Goal: Transaction & Acquisition: Purchase product/service

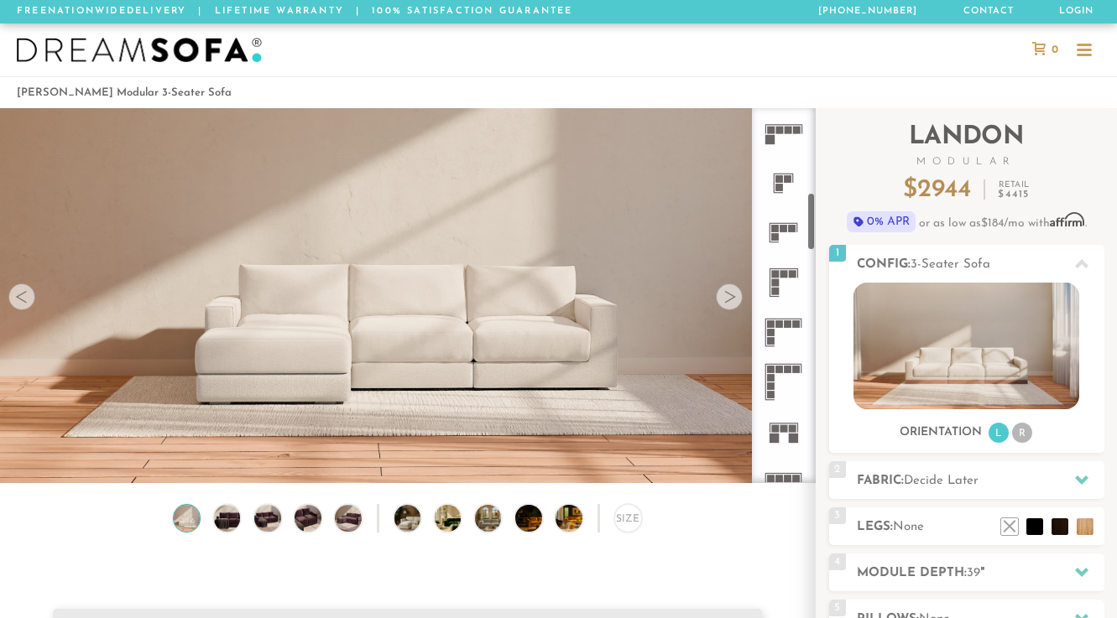
scroll to position [538, 0]
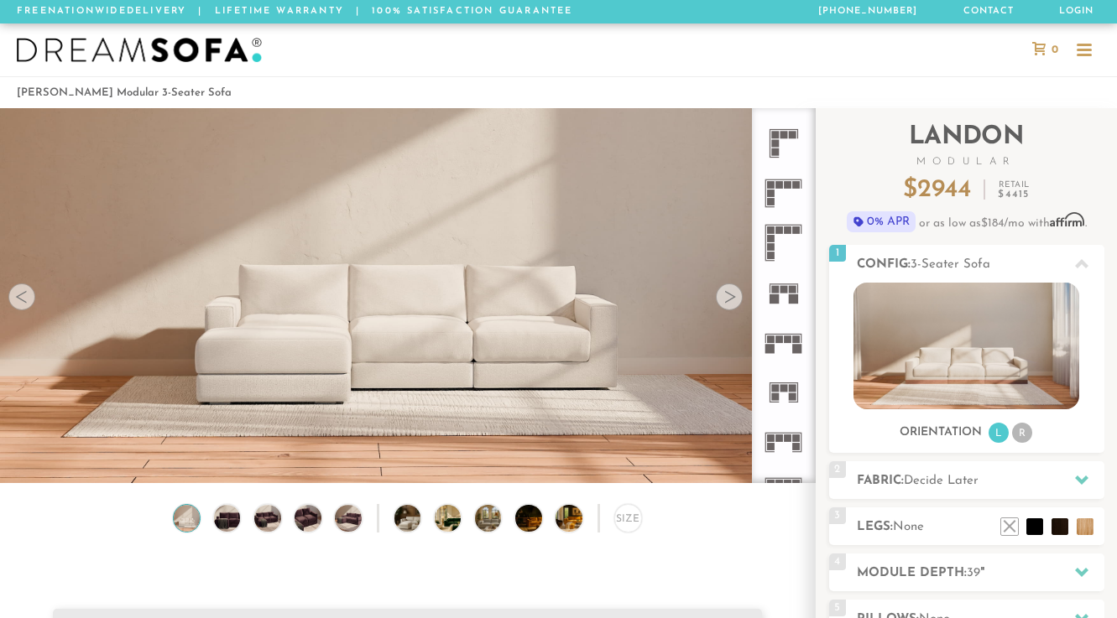
click at [781, 298] on icon at bounding box center [784, 293] width 50 height 50
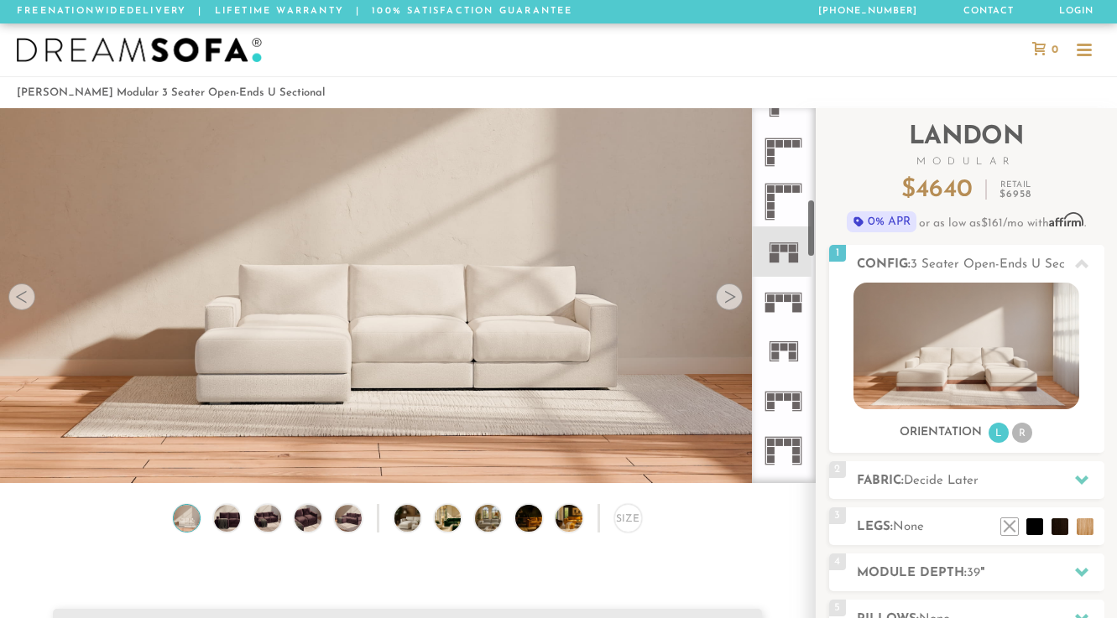
scroll to position [578, 0]
click at [780, 300] on rect at bounding box center [779, 299] width 8 height 8
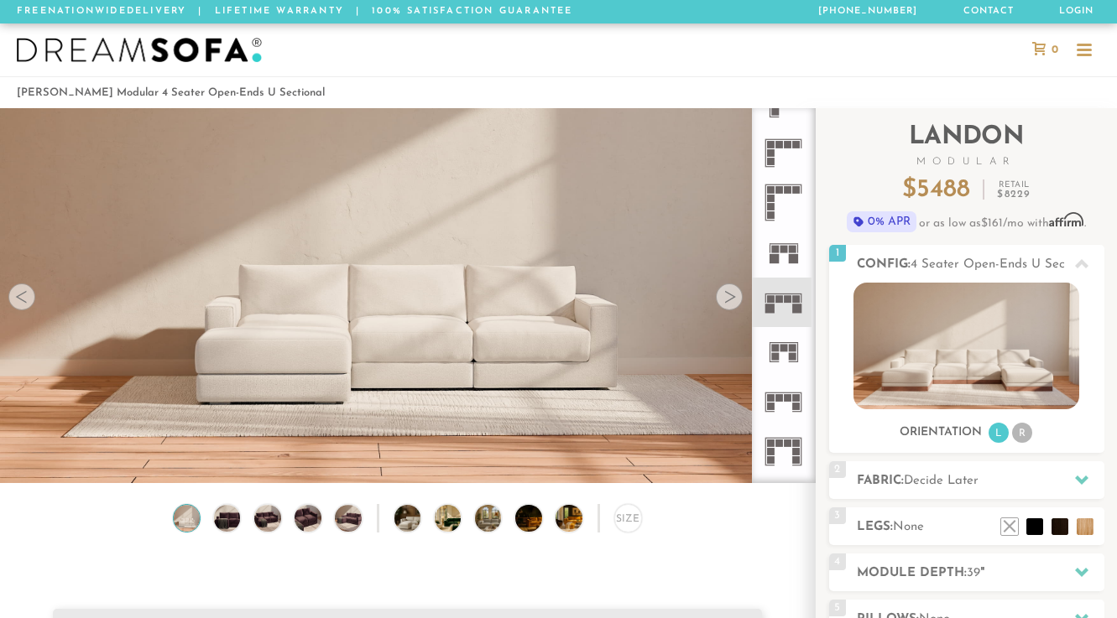
click at [780, 353] on icon at bounding box center [784, 352] width 50 height 50
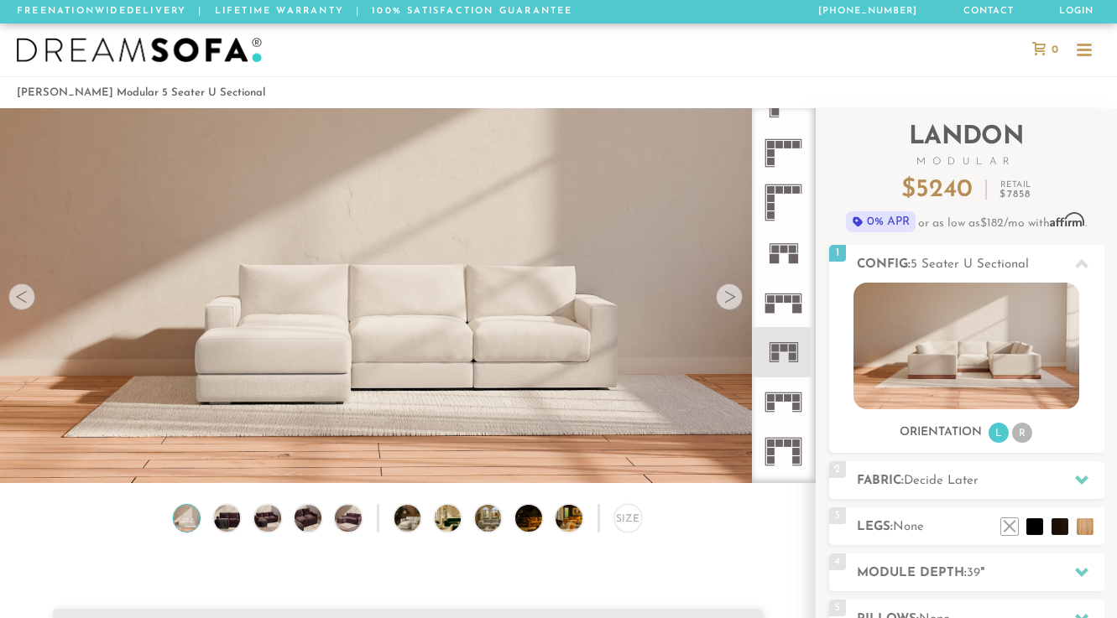
click at [780, 400] on rect at bounding box center [779, 398] width 8 height 8
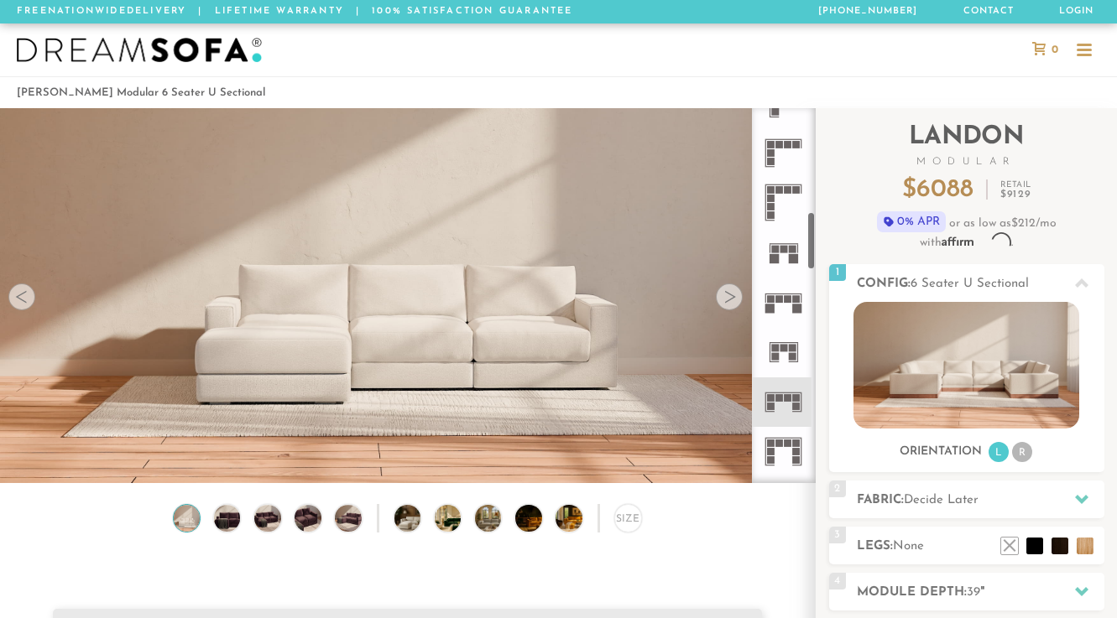
scroll to position [663, 0]
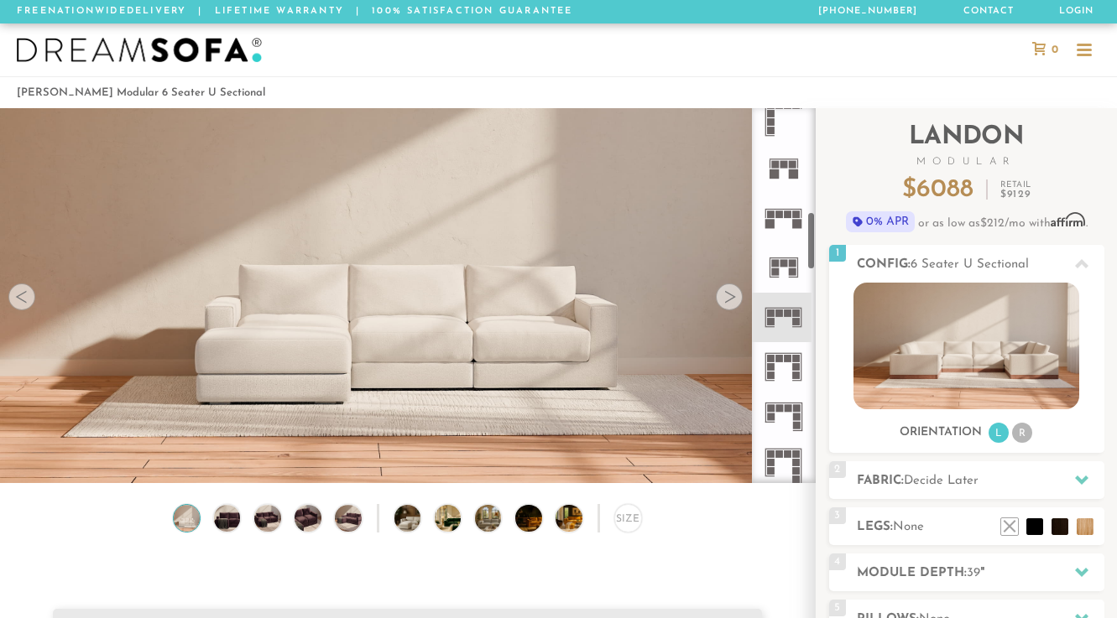
click at [781, 322] on icon at bounding box center [784, 318] width 50 height 50
click at [781, 360] on rect at bounding box center [779, 359] width 8 height 8
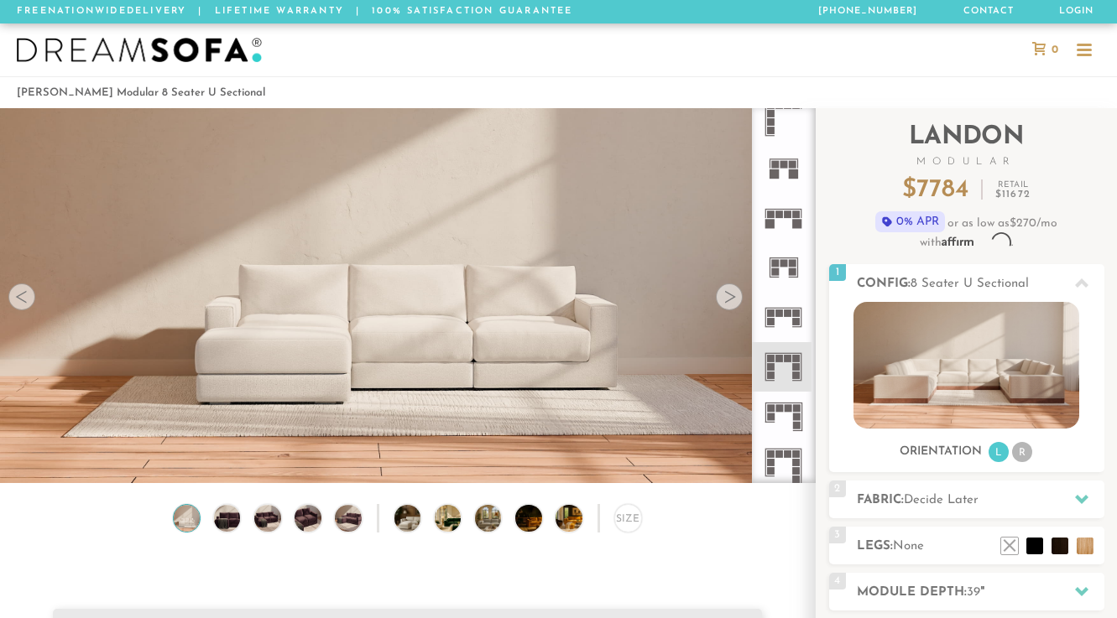
scroll to position [739, 0]
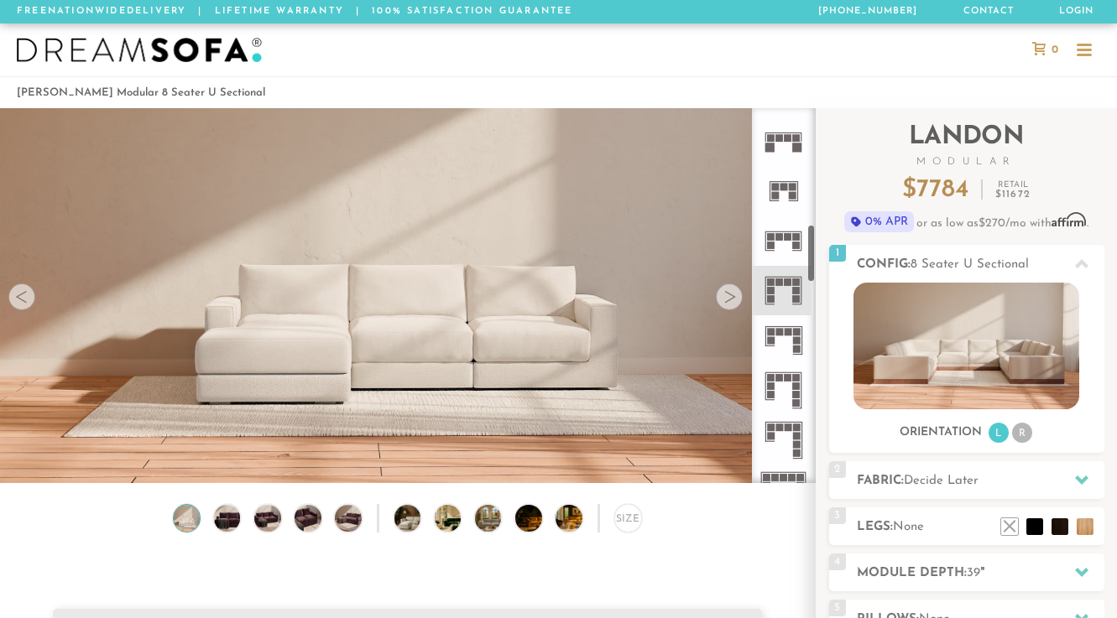
click at [785, 334] on rect at bounding box center [789, 333] width 8 height 8
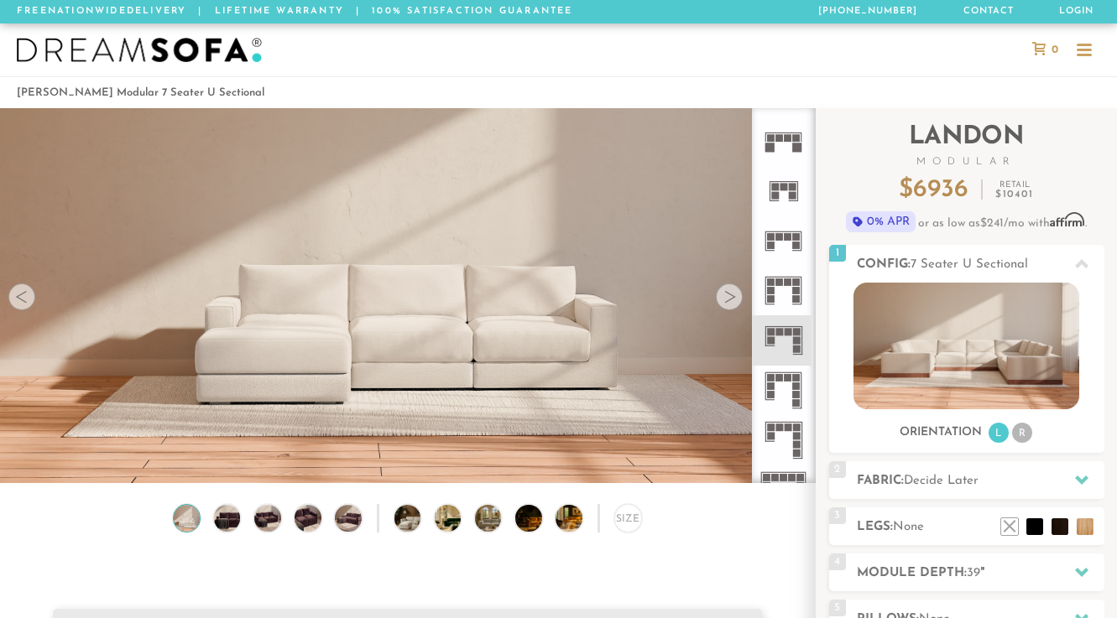
click at [783, 384] on icon at bounding box center [784, 391] width 50 height 50
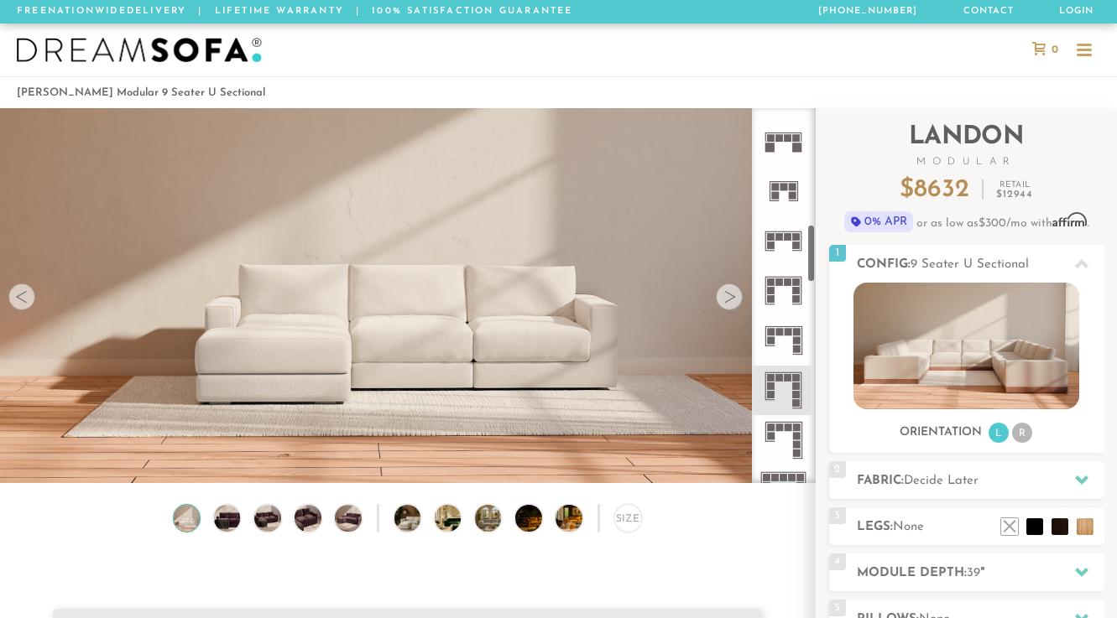
scroll to position [833, 0]
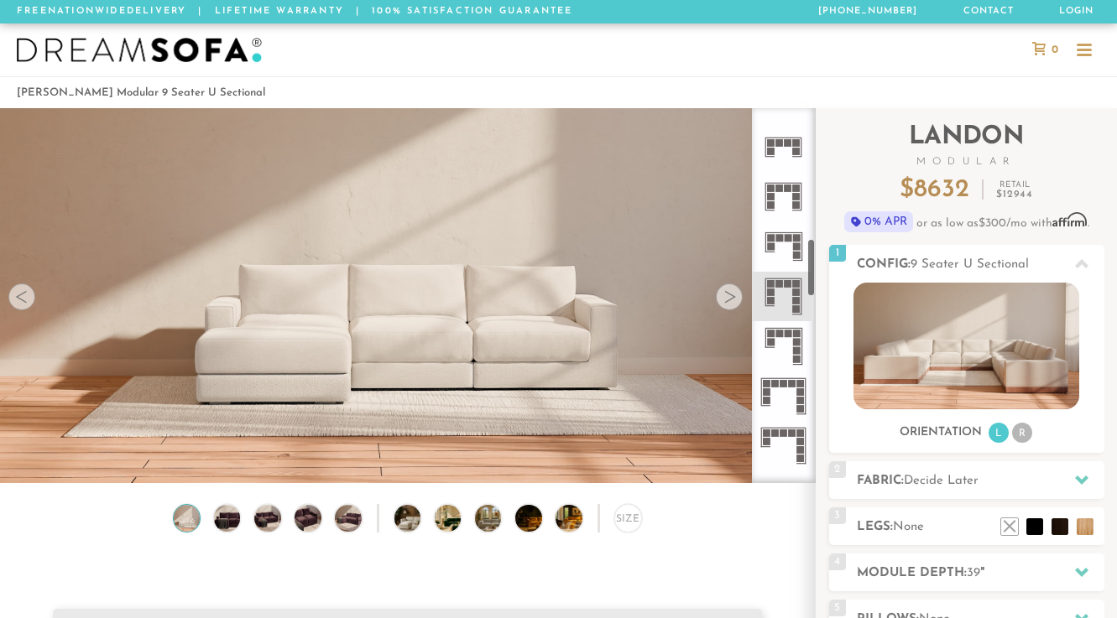
click at [785, 339] on icon at bounding box center [784, 346] width 50 height 50
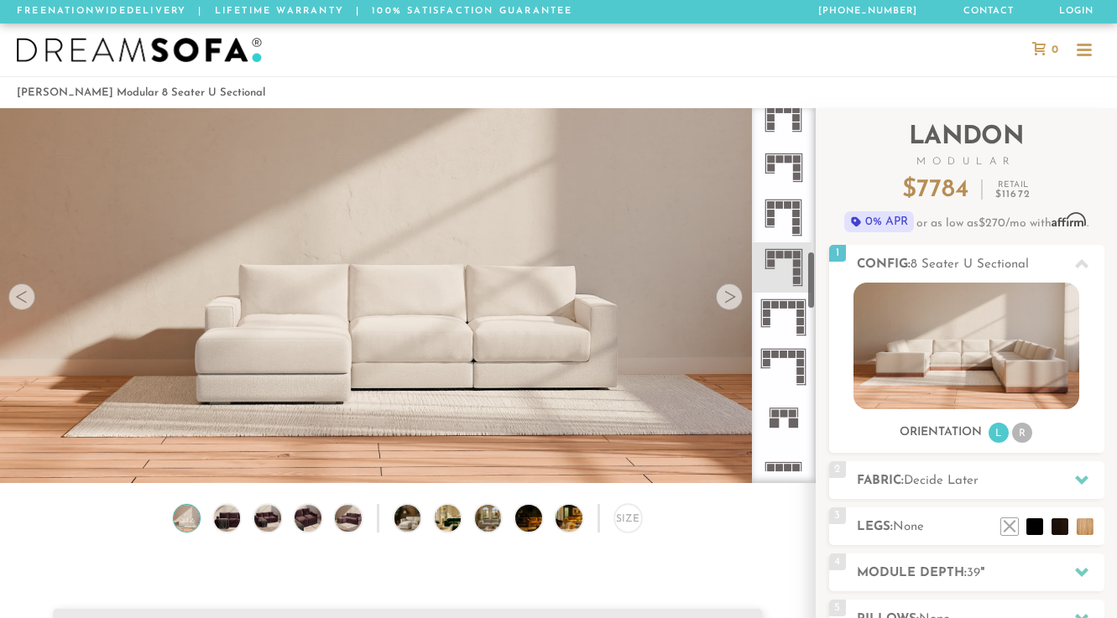
click at [782, 354] on rect at bounding box center [784, 355] width 8 height 8
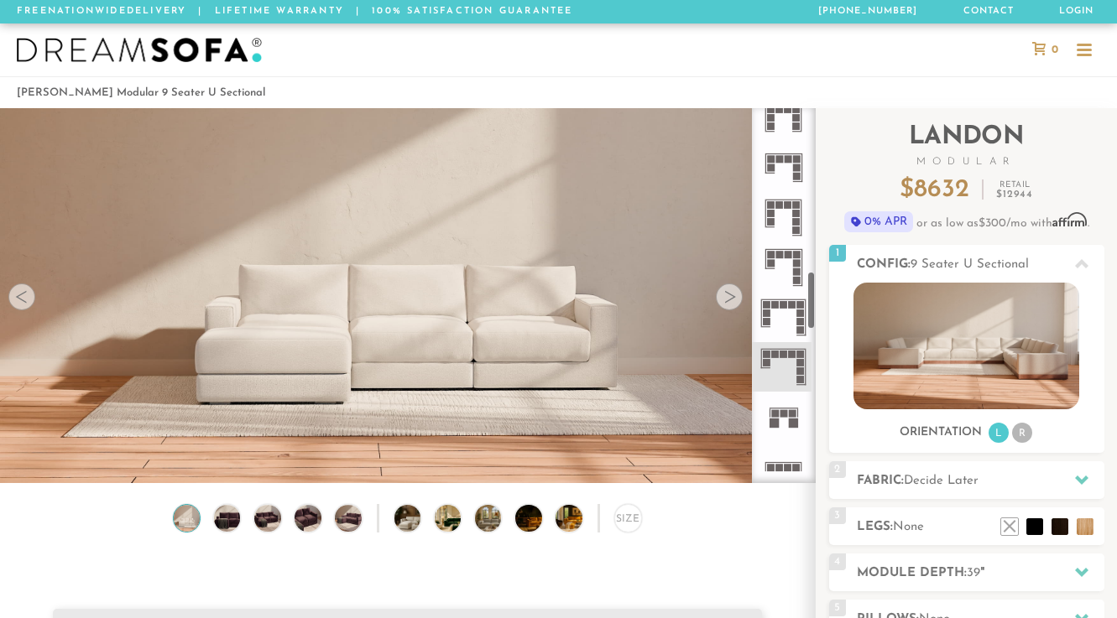
scroll to position [1039, 0]
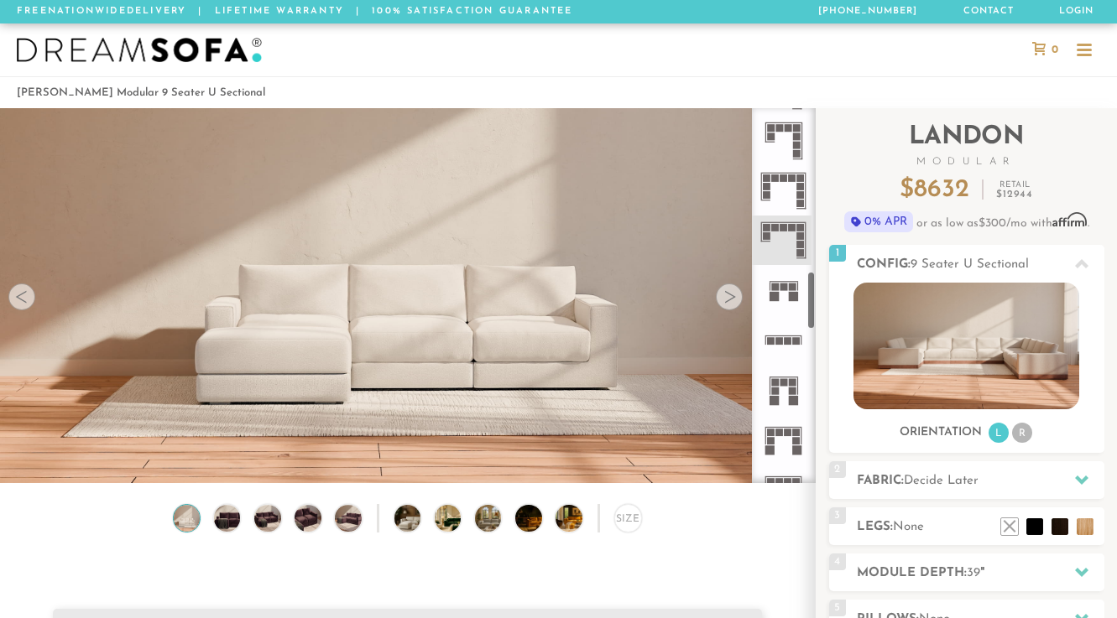
click at [780, 380] on rect at bounding box center [784, 382] width 8 height 8
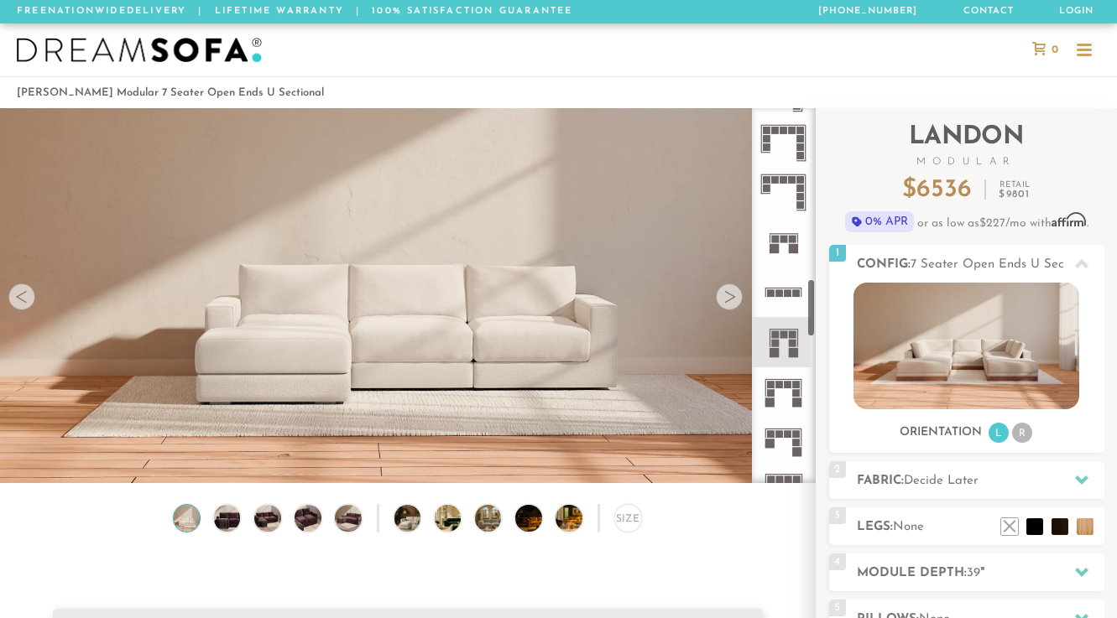
scroll to position [1092, 0]
click at [780, 380] on rect at bounding box center [779, 380] width 8 height 8
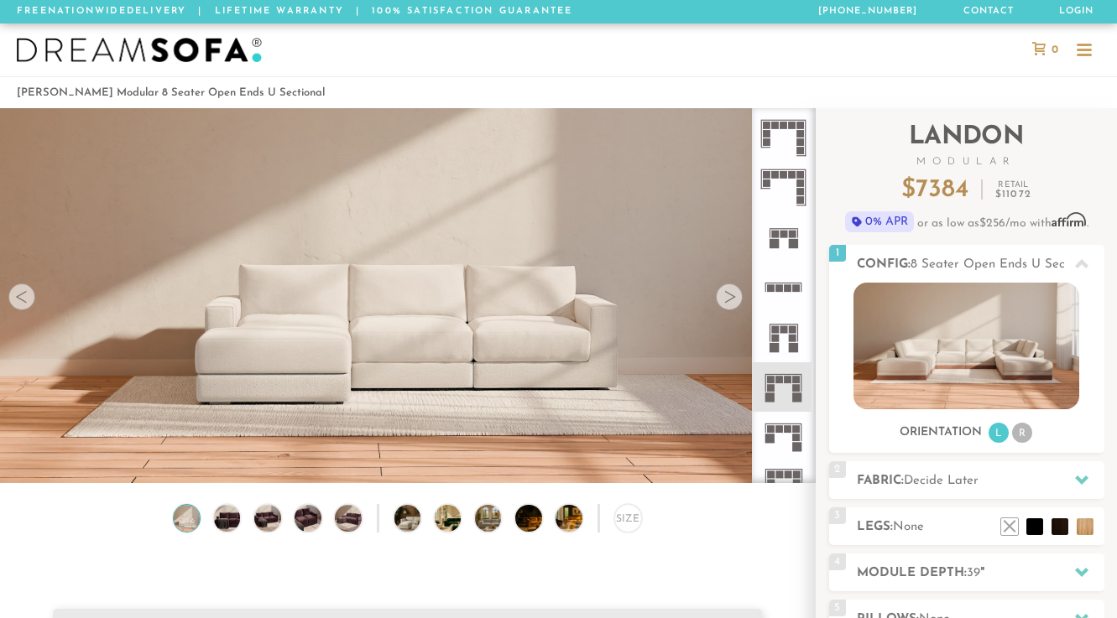
scroll to position [1151, 0]
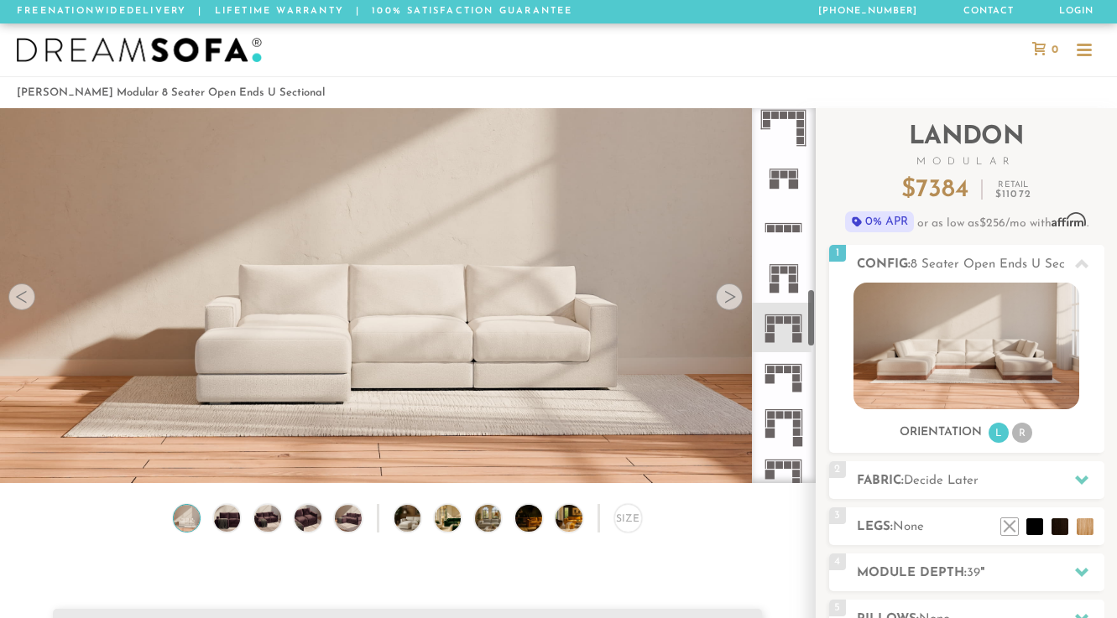
click at [774, 385] on icon at bounding box center [784, 377] width 50 height 50
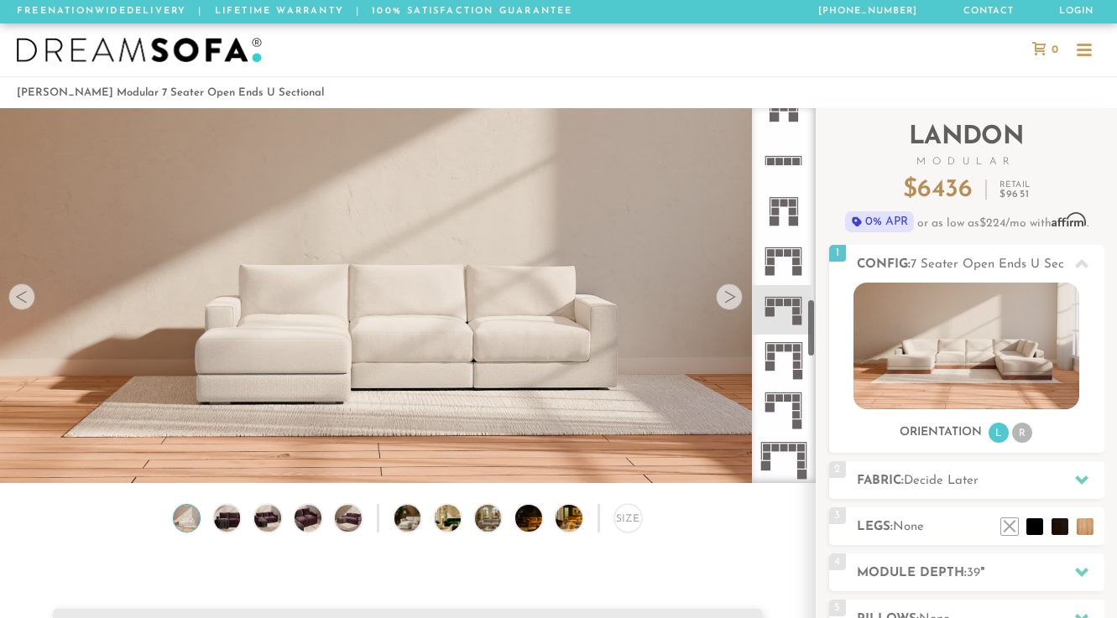
click at [775, 354] on icon at bounding box center [784, 360] width 50 height 50
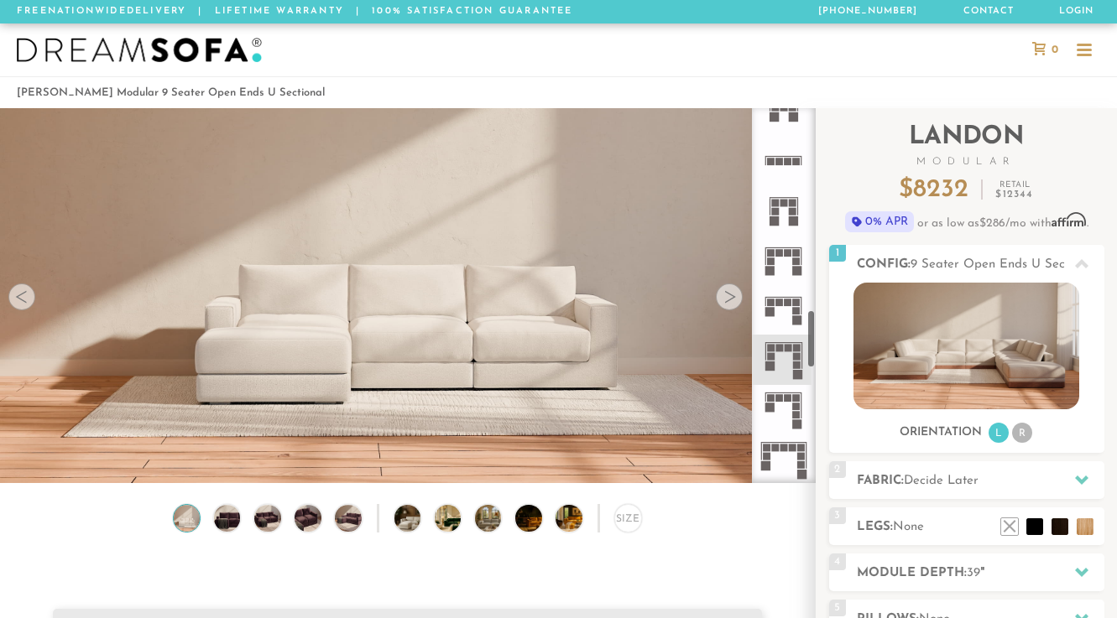
scroll to position [1292, 0]
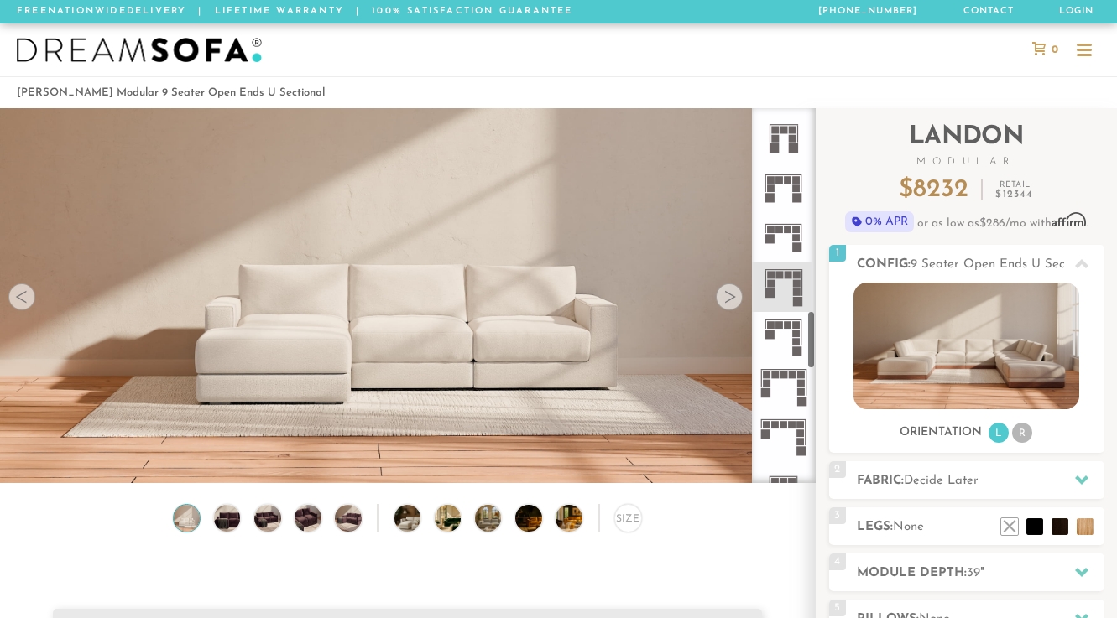
click at [776, 334] on icon at bounding box center [784, 337] width 50 height 50
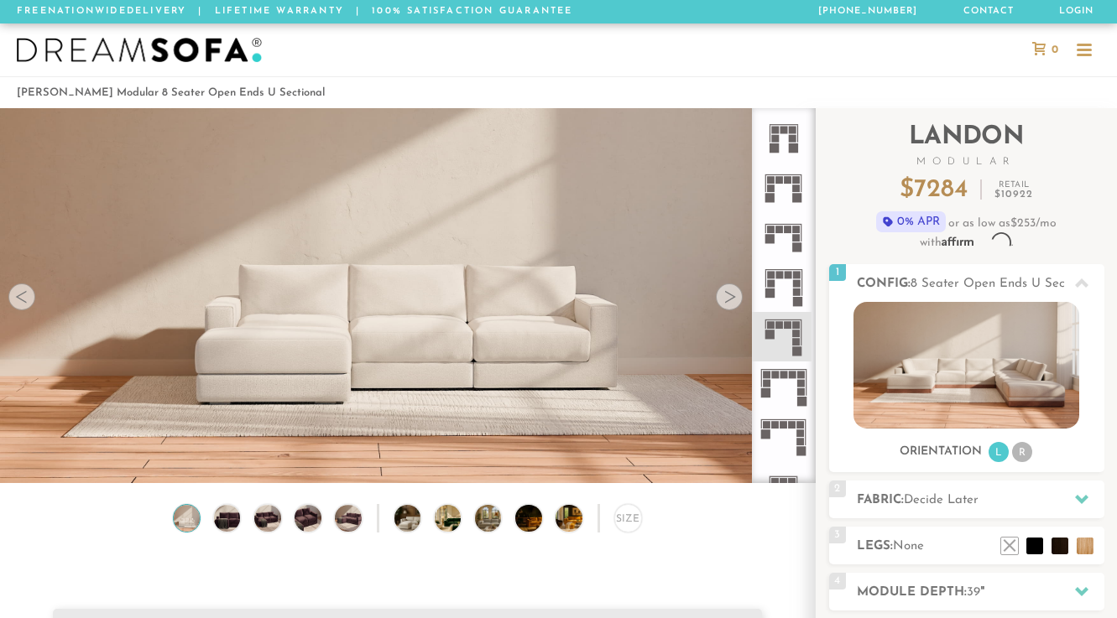
click at [777, 398] on icon at bounding box center [784, 387] width 50 height 50
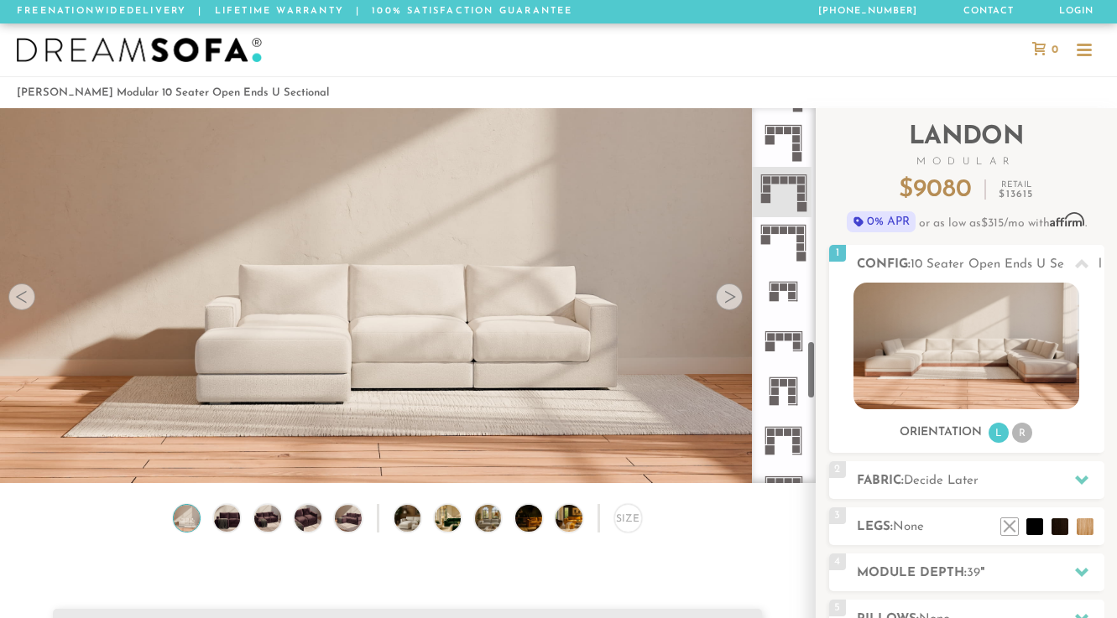
scroll to position [1486, 0]
click at [791, 337] on rect at bounding box center [789, 337] width 8 height 8
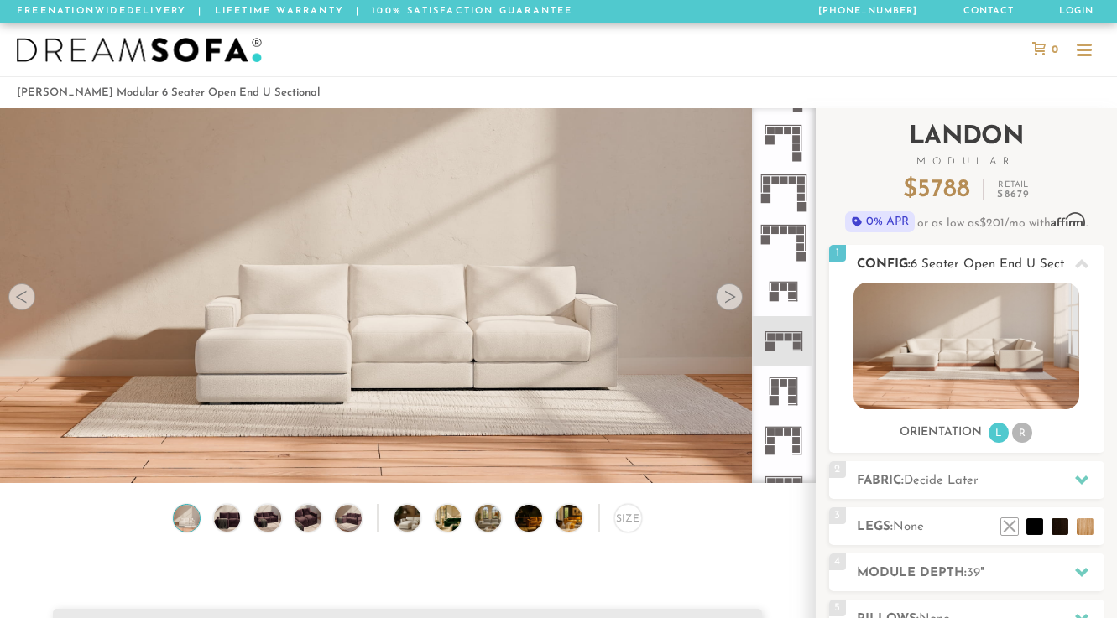
click at [1020, 433] on li "R" at bounding box center [1022, 433] width 20 height 20
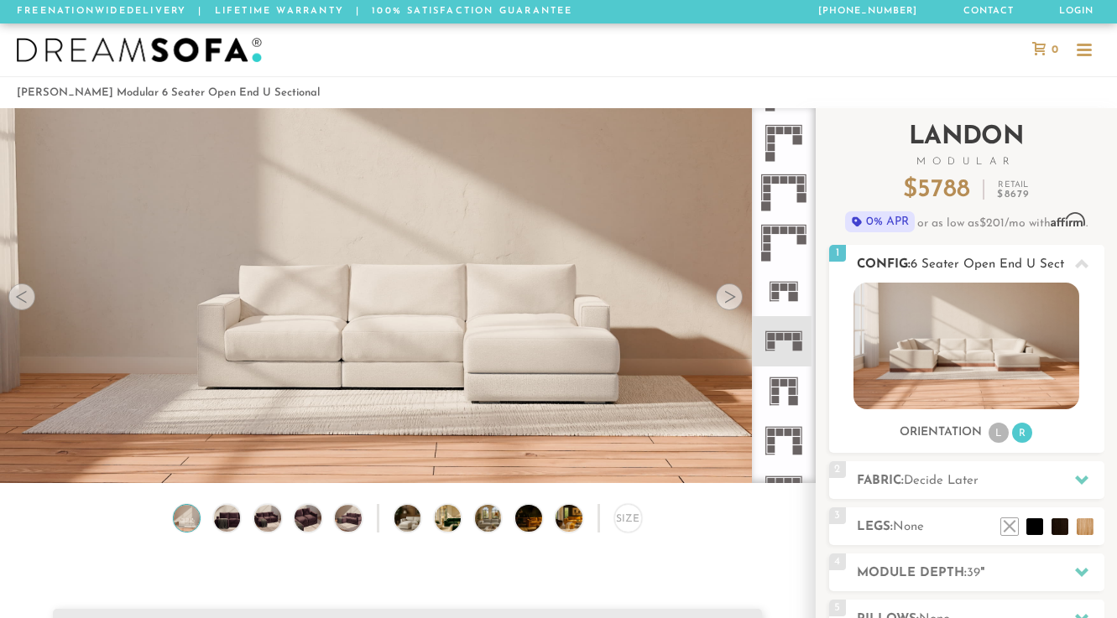
click at [995, 431] on li "L" at bounding box center [999, 433] width 20 height 20
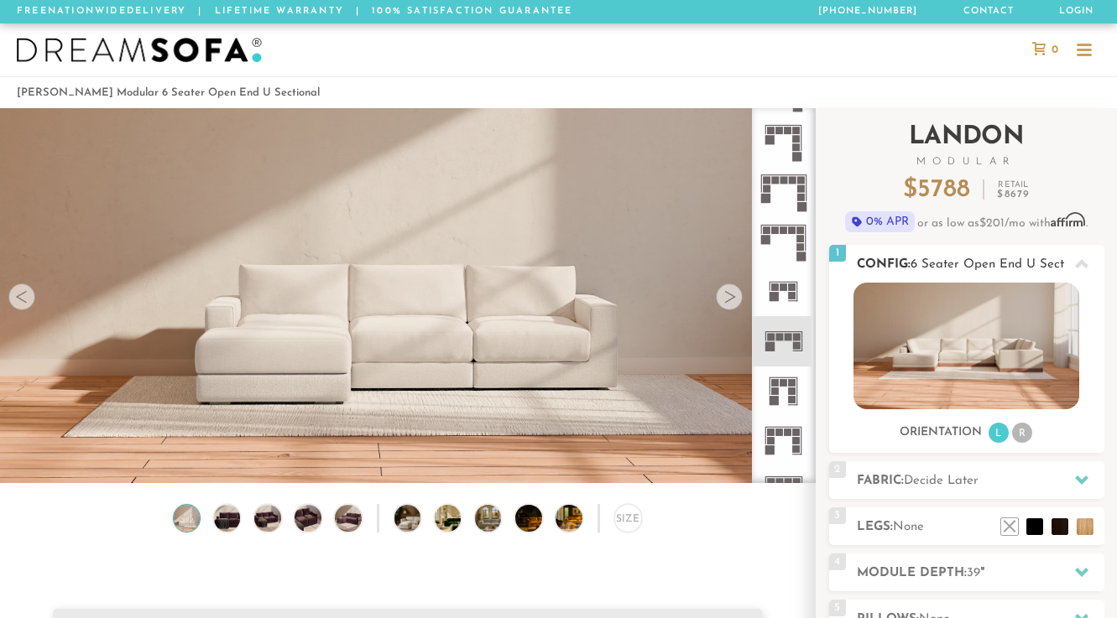
click at [1020, 431] on li "R" at bounding box center [1022, 433] width 20 height 20
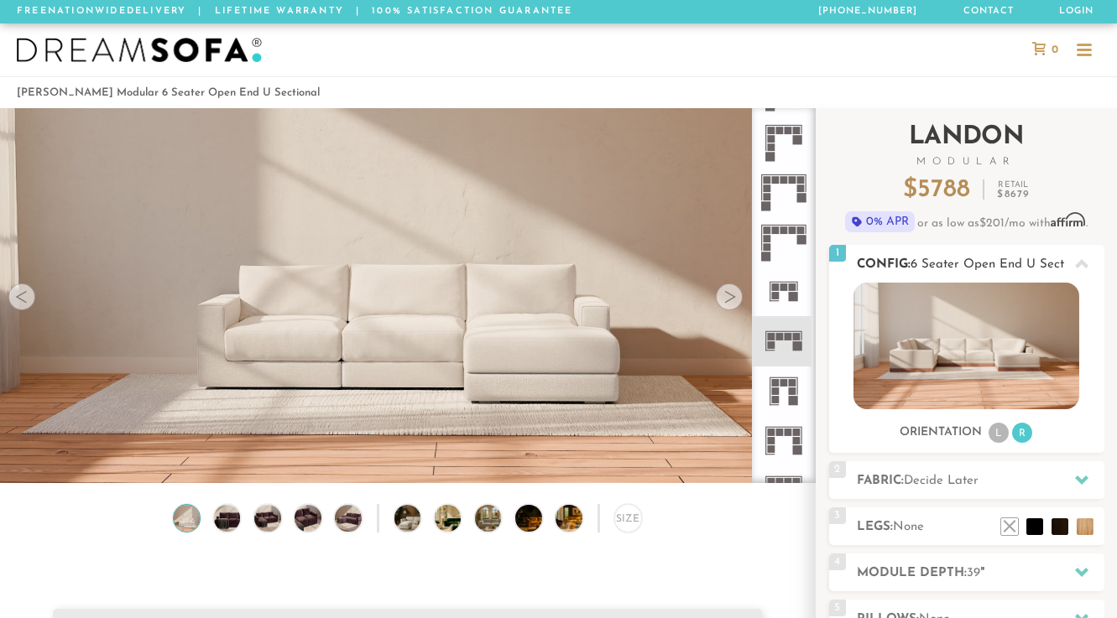
click at [991, 431] on li "L" at bounding box center [999, 433] width 20 height 20
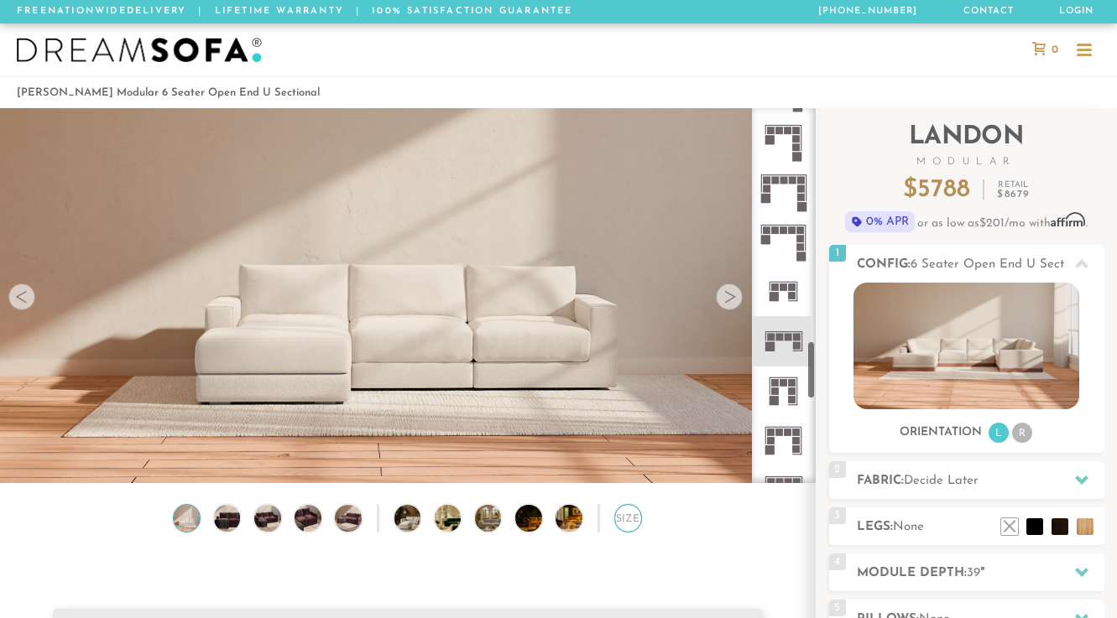
click at [627, 520] on div "Size" at bounding box center [628, 518] width 29 height 29
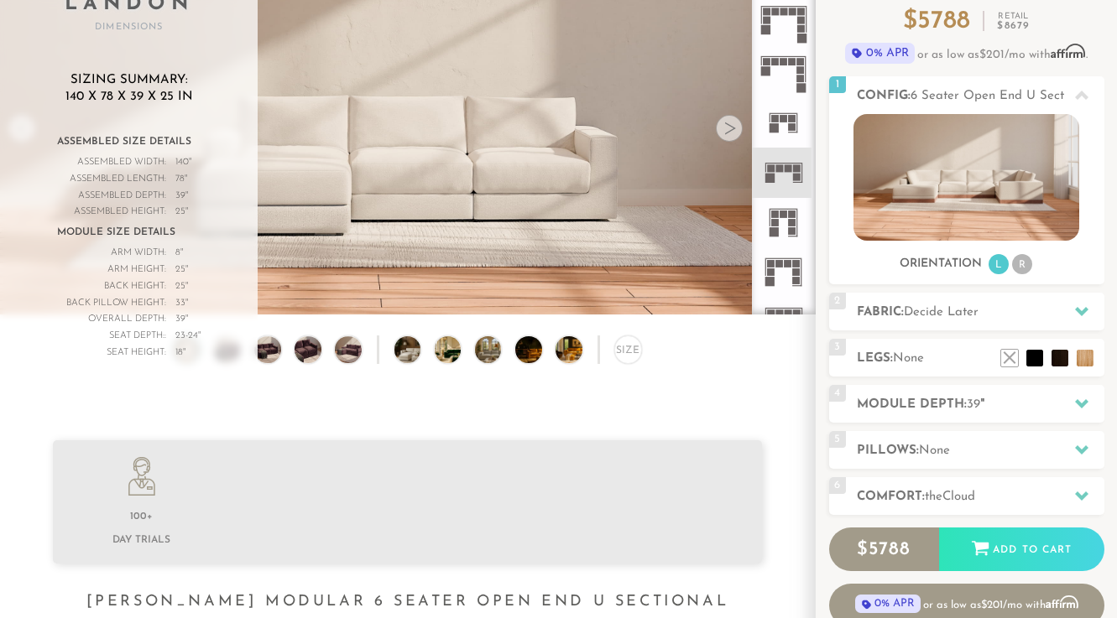
scroll to position [171, 0]
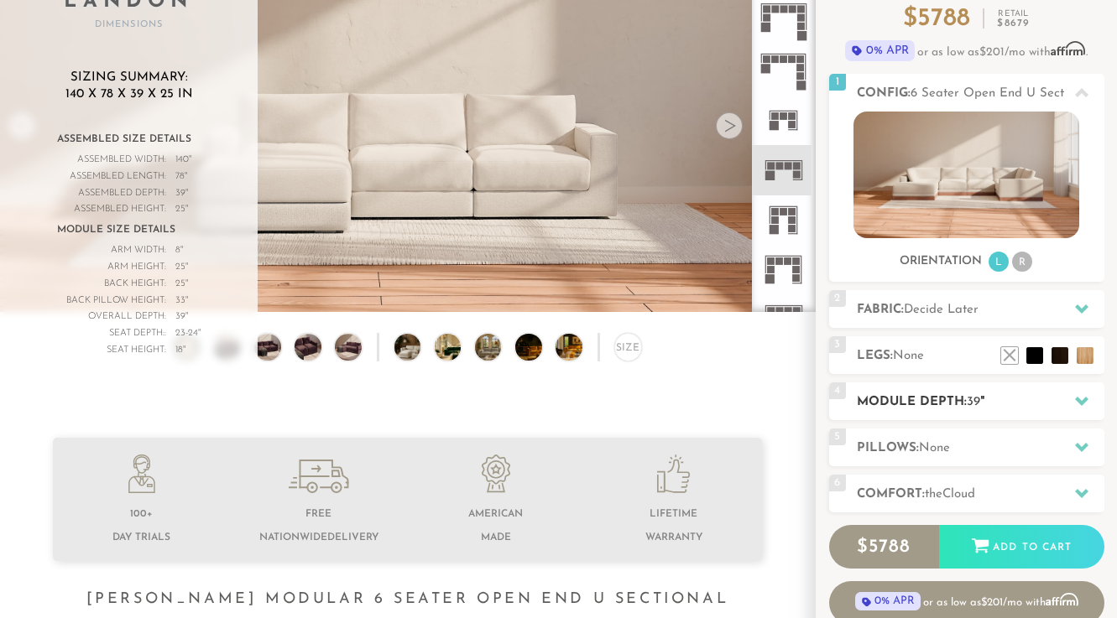
click at [916, 397] on h2 "Module Depth: 39 "" at bounding box center [981, 402] width 248 height 19
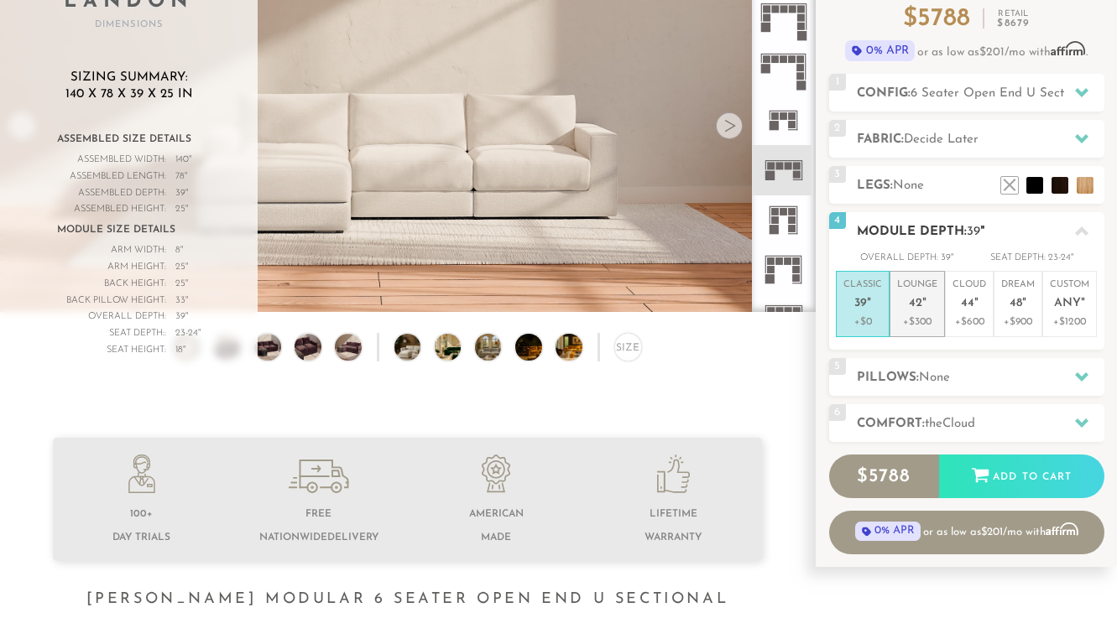
click at [917, 331] on li "Lounge 42 " +$300" at bounding box center [917, 304] width 55 height 66
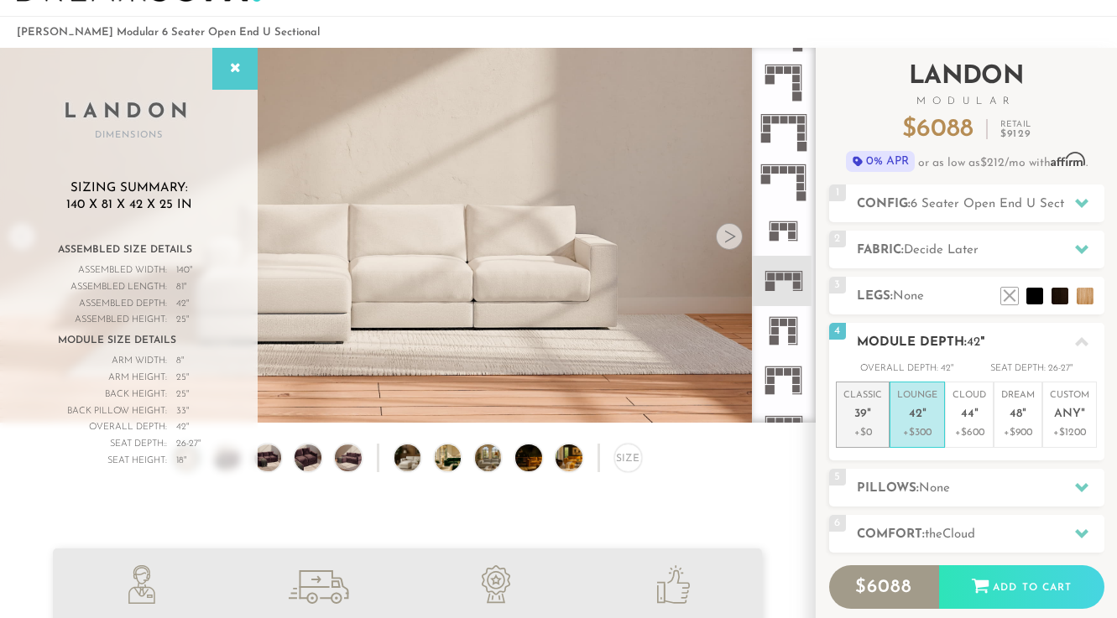
scroll to position [72, 0]
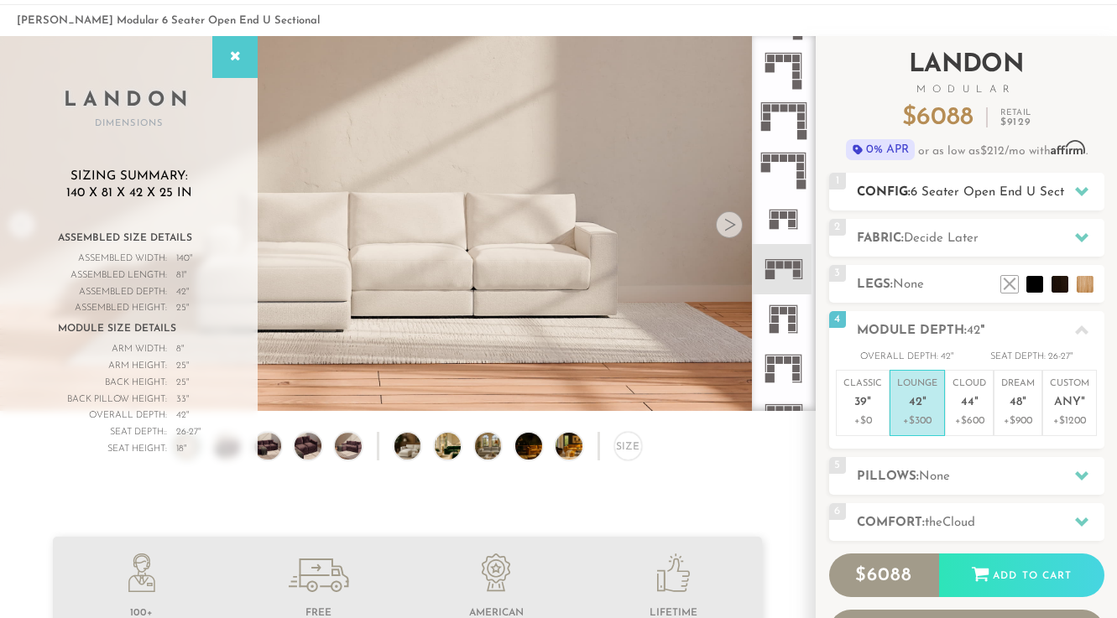
click at [932, 185] on h2 "Config: 6 Seater Open End U Sectional" at bounding box center [981, 192] width 248 height 19
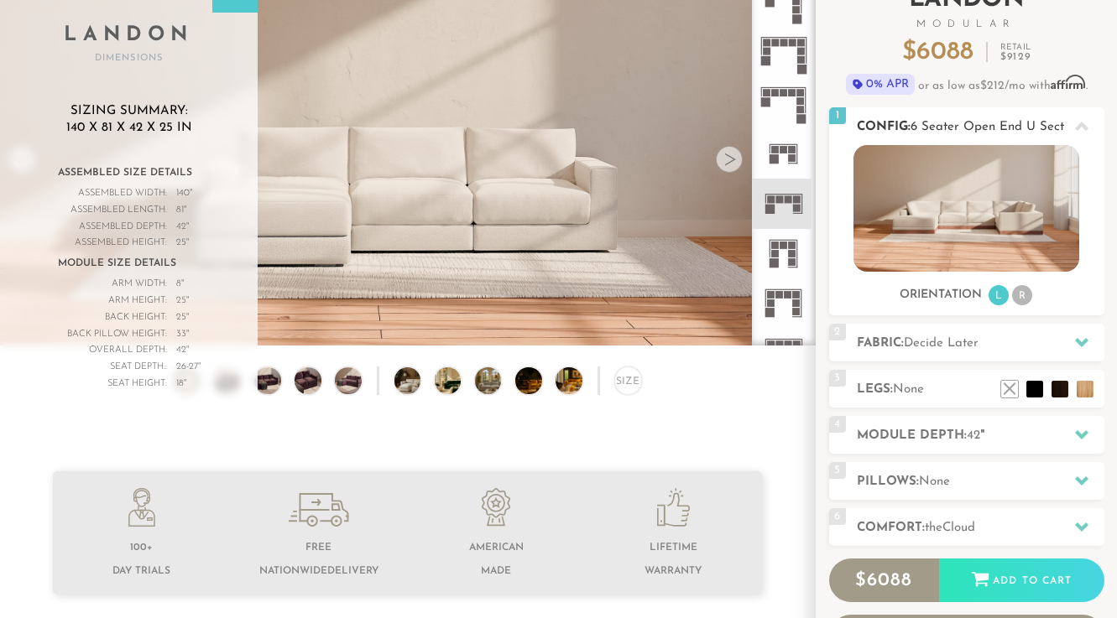
scroll to position [276, 0]
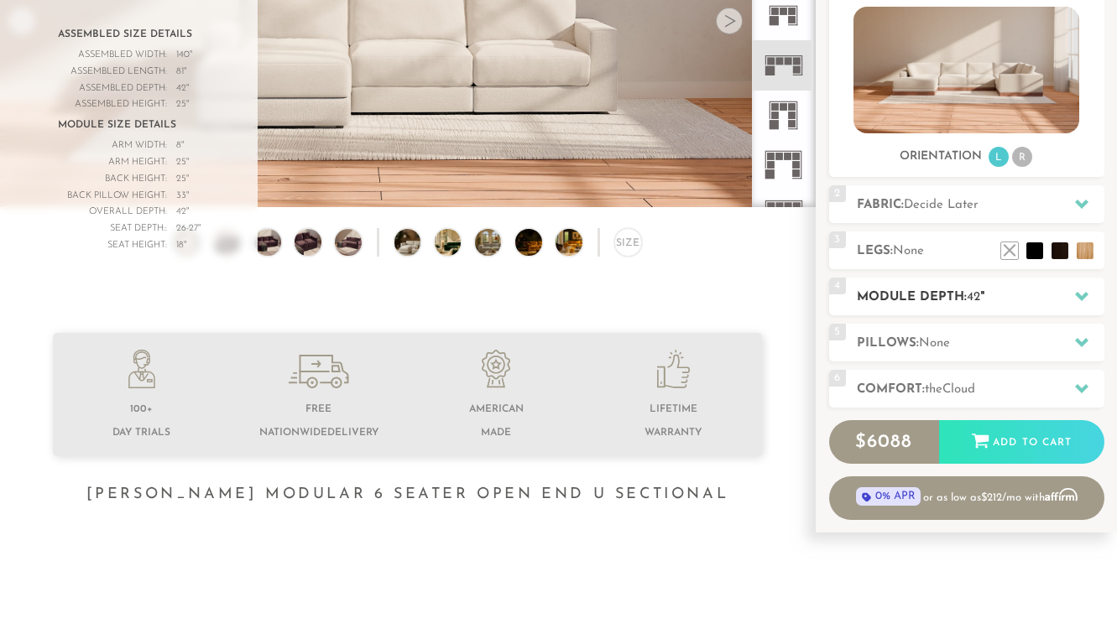
click at [924, 284] on div "4 Module Depth: 42 "" at bounding box center [966, 297] width 275 height 38
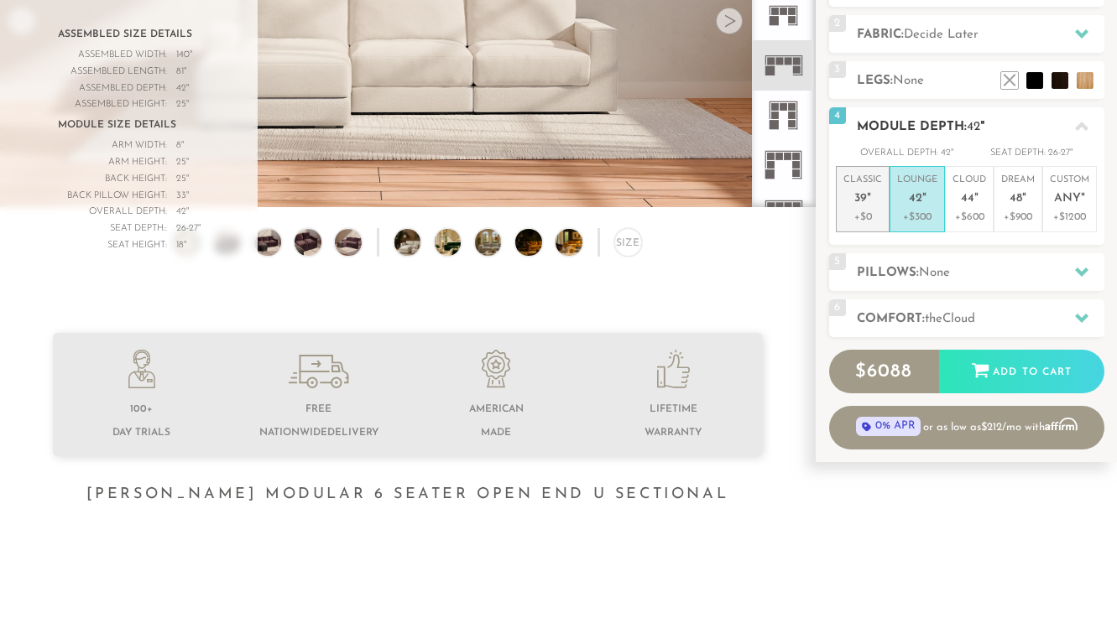
click at [867, 192] on em """ at bounding box center [869, 199] width 4 height 14
click at [910, 196] on span "42" at bounding box center [915, 199] width 13 height 14
click at [923, 264] on h2 "Pillows: None" at bounding box center [981, 273] width 248 height 19
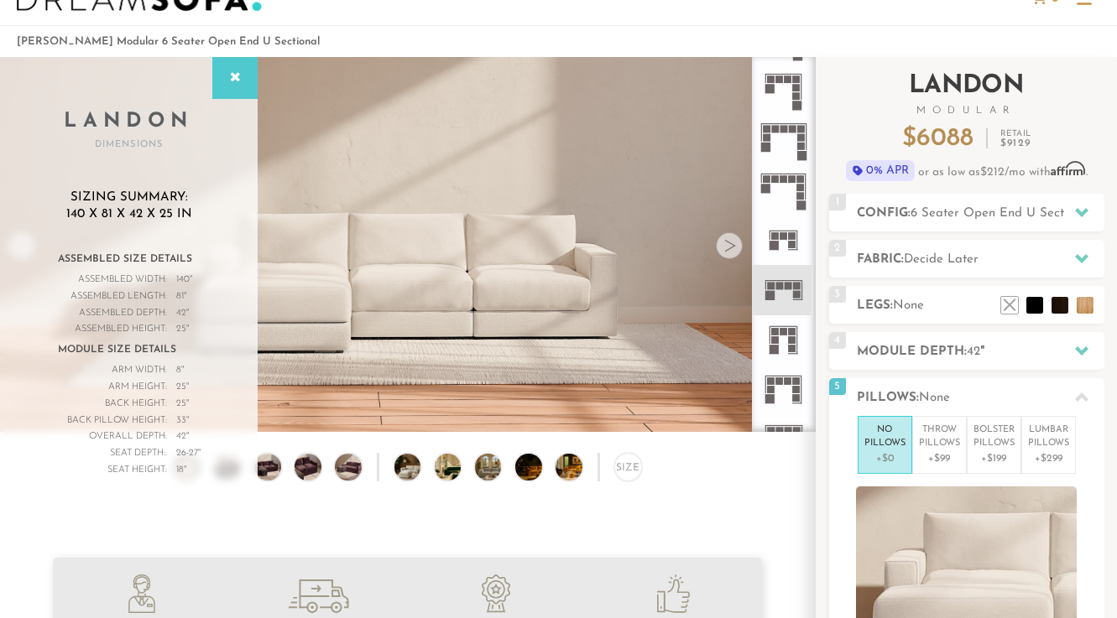
scroll to position [55, 0]
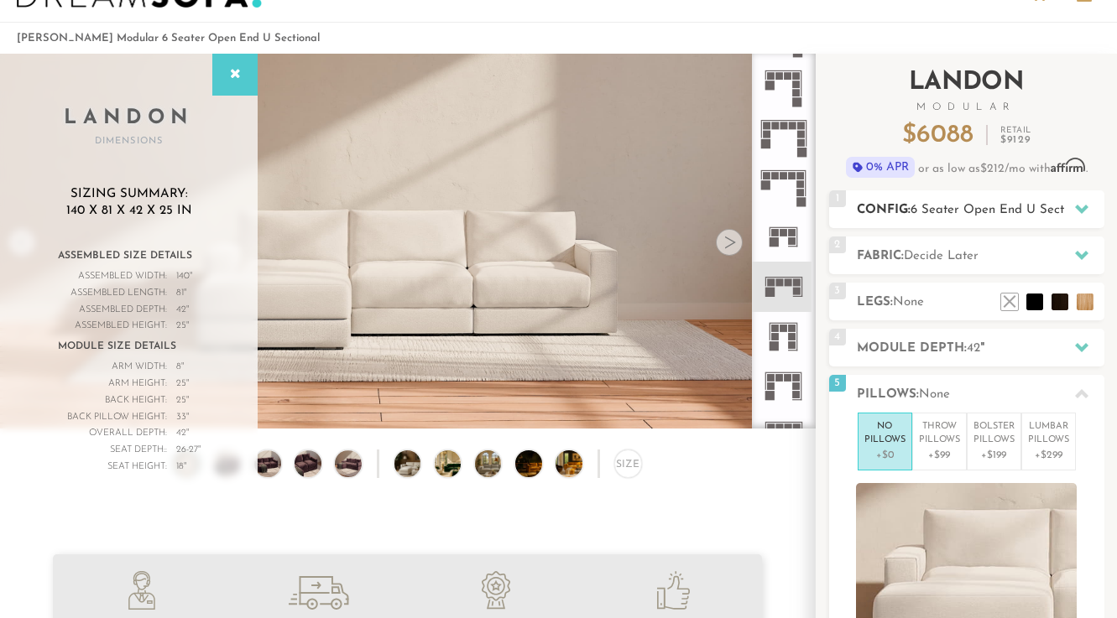
click at [937, 206] on span "6 Seater Open End U Sectional" at bounding box center [1001, 210] width 181 height 13
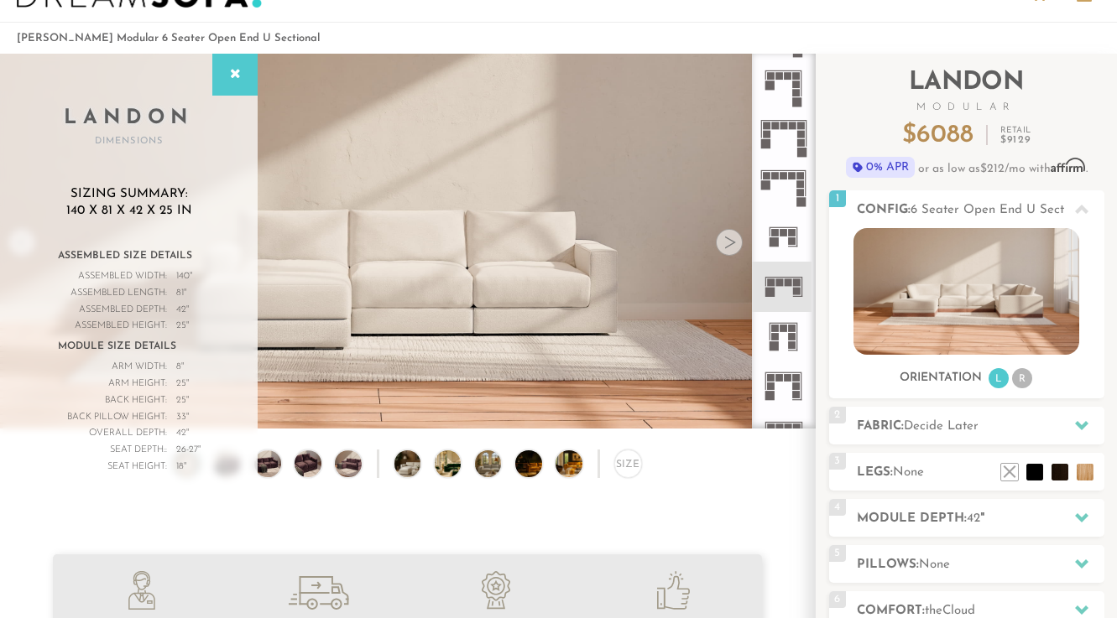
click at [785, 333] on icon at bounding box center [784, 337] width 50 height 50
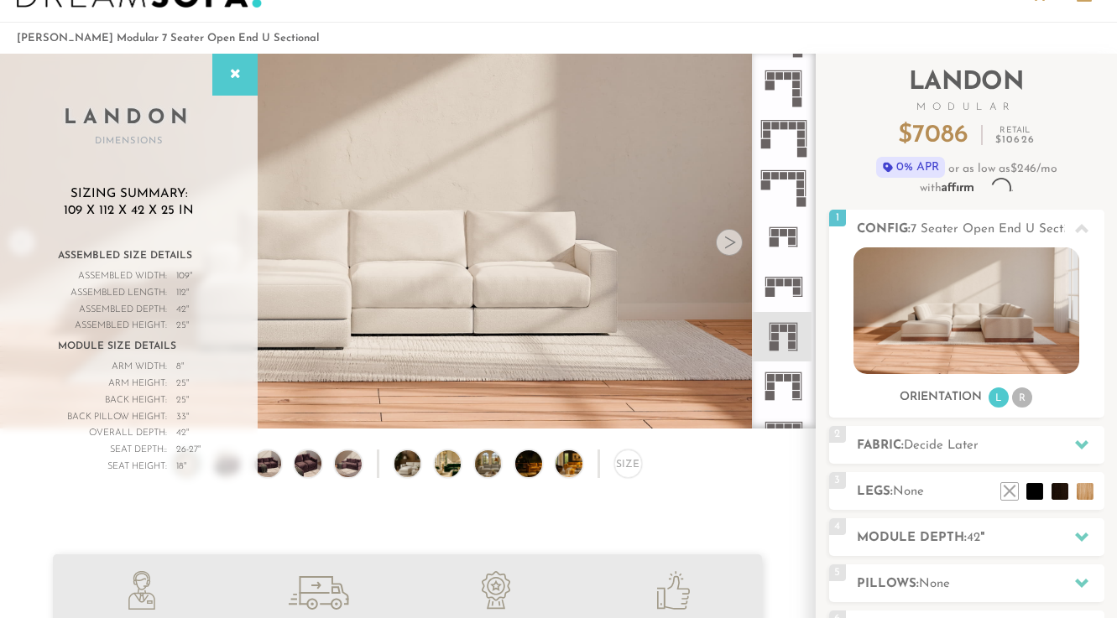
click at [780, 274] on icon at bounding box center [784, 287] width 50 height 50
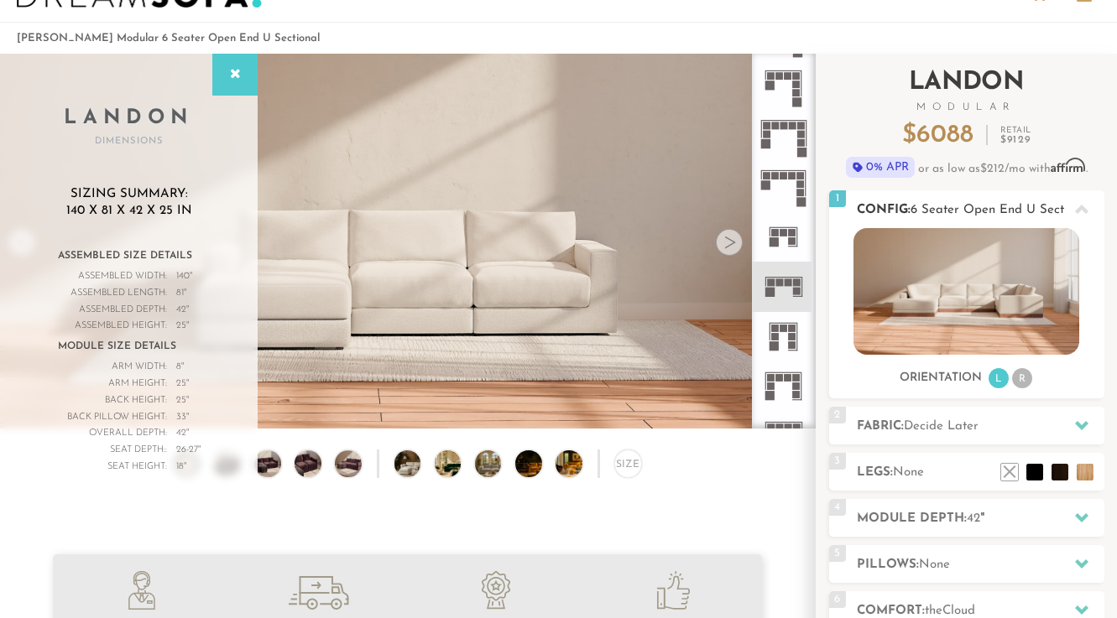
click at [1015, 201] on h2 "Config: 6 Seater Open End U Sectional" at bounding box center [981, 210] width 248 height 19
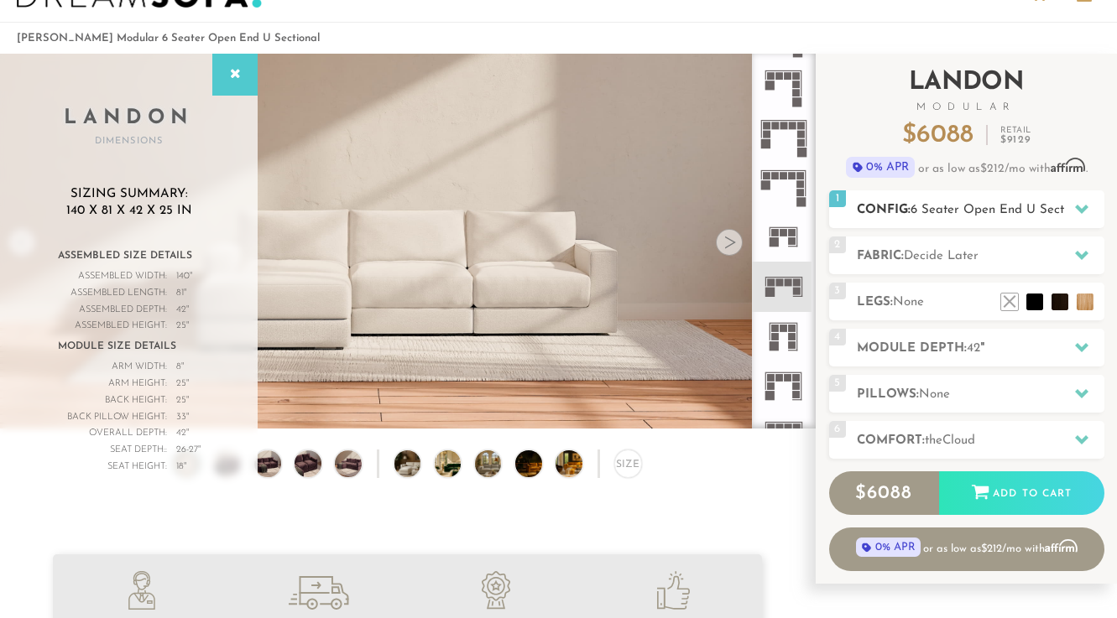
click at [1015, 201] on h2 "Config: 6 Seater Open End U Sectional" at bounding box center [981, 210] width 248 height 19
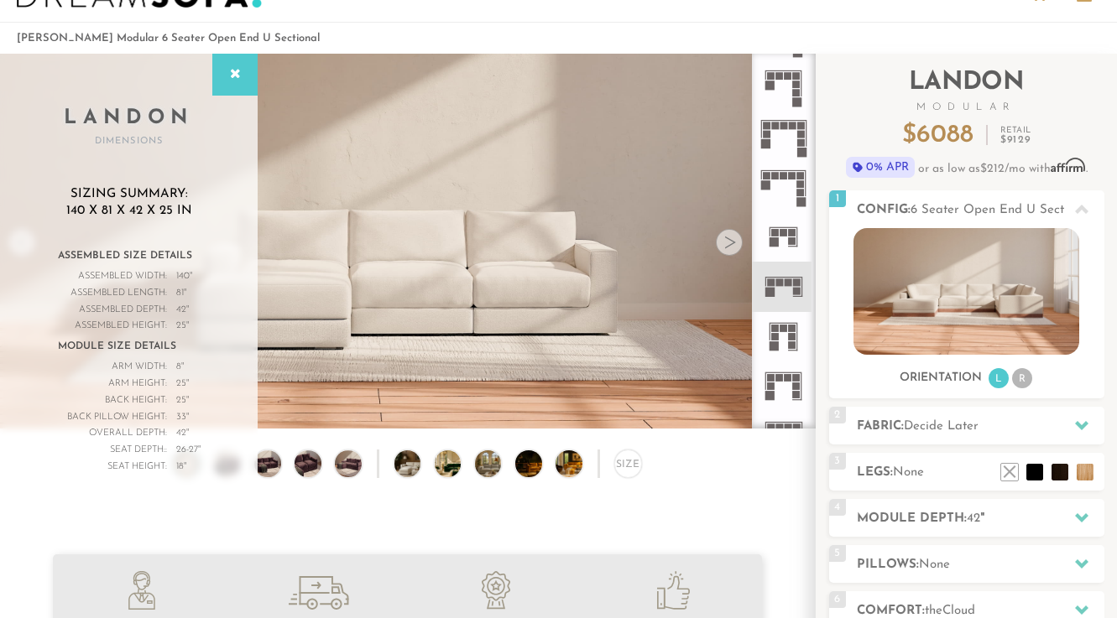
click at [779, 334] on rect at bounding box center [775, 337] width 8 height 8
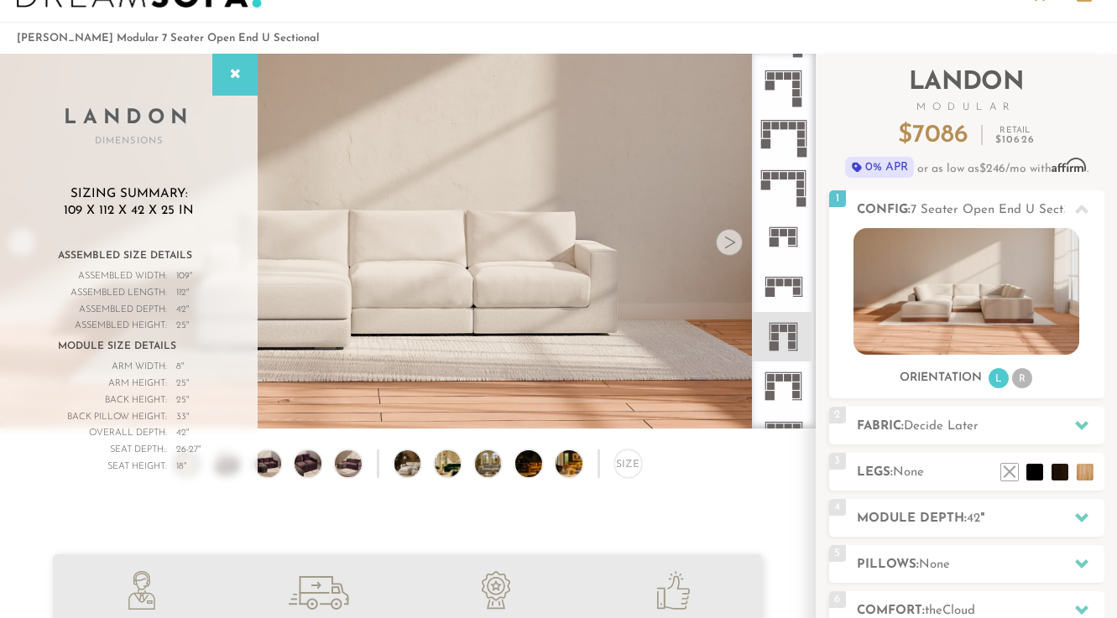
click at [779, 373] on rect at bounding box center [783, 373] width 37 height 1
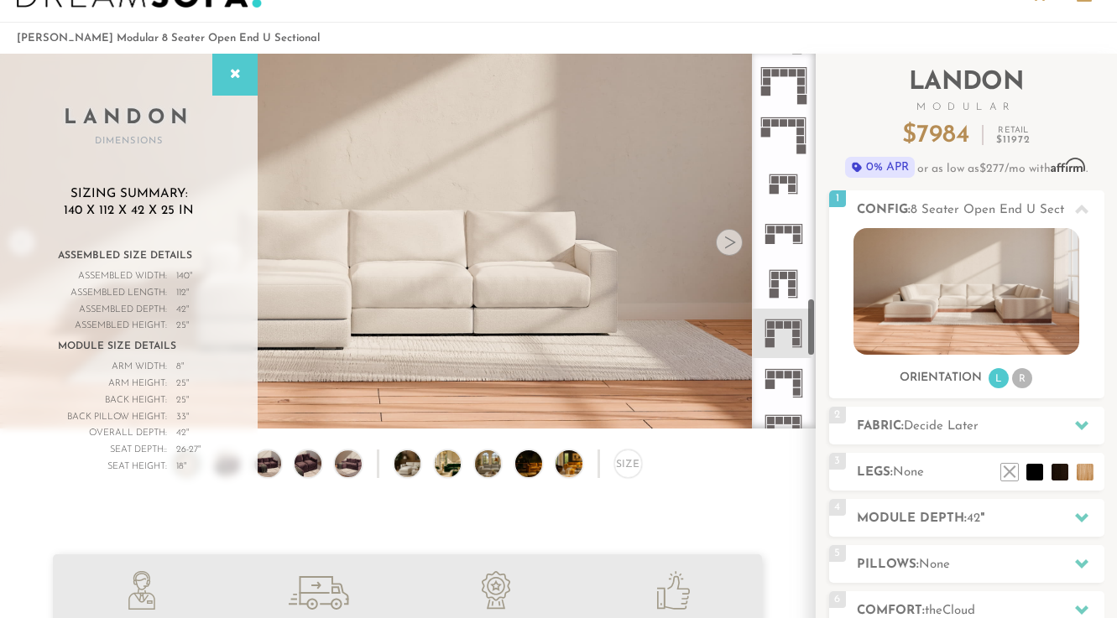
scroll to position [1559, 0]
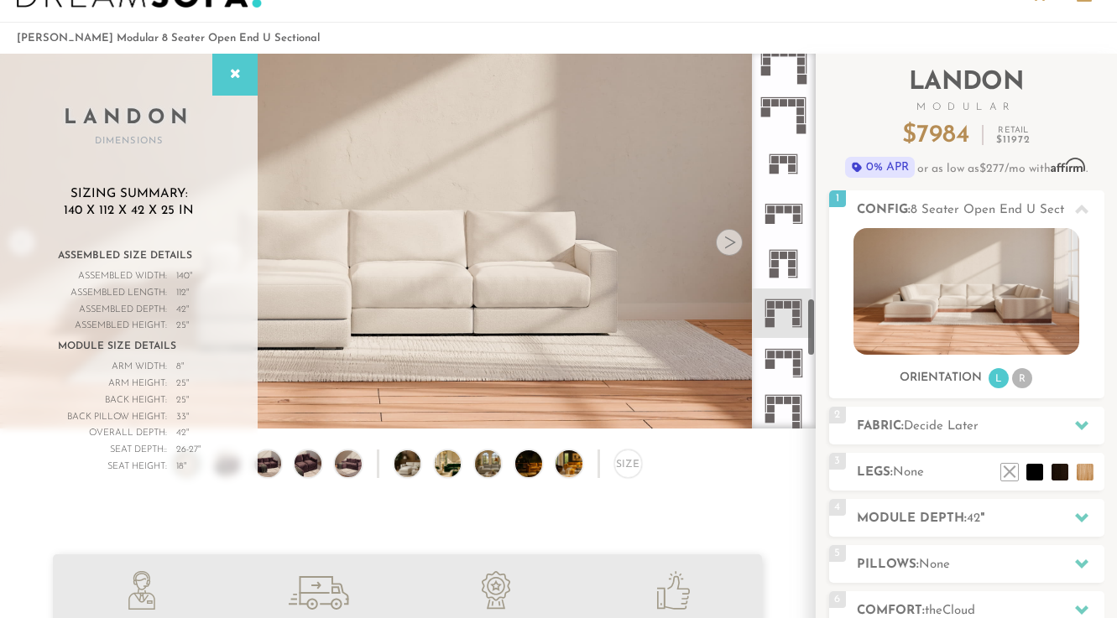
click at [779, 352] on rect at bounding box center [779, 356] width 8 height 8
click at [780, 207] on rect at bounding box center [779, 210] width 8 height 8
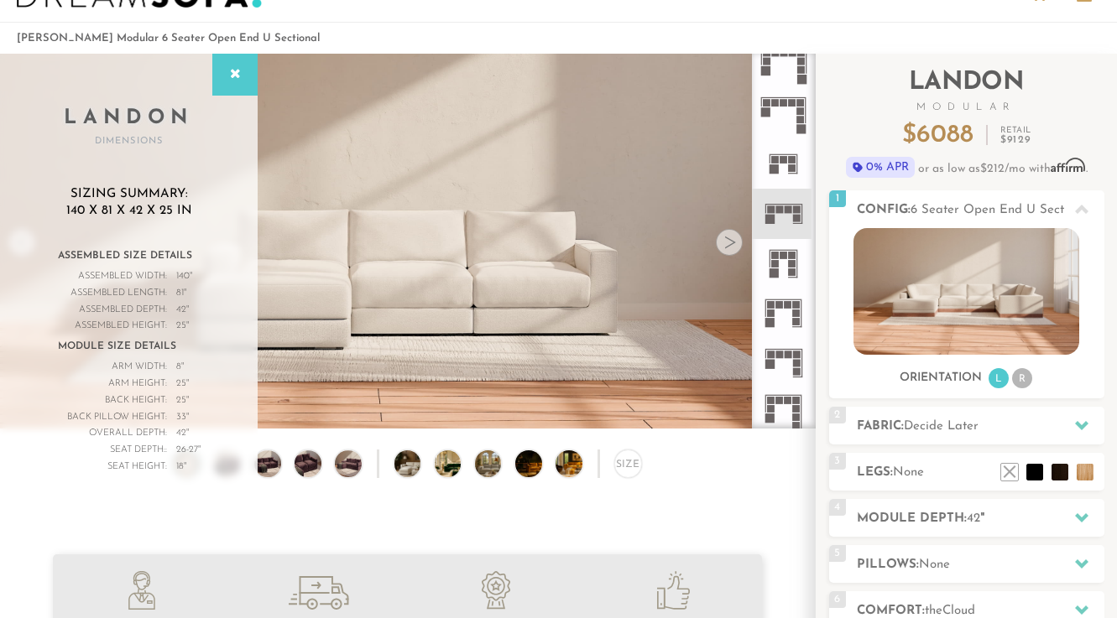
click at [774, 360] on rect at bounding box center [769, 364] width 9 height 9
click at [778, 383] on icon at bounding box center [784, 363] width 50 height 50
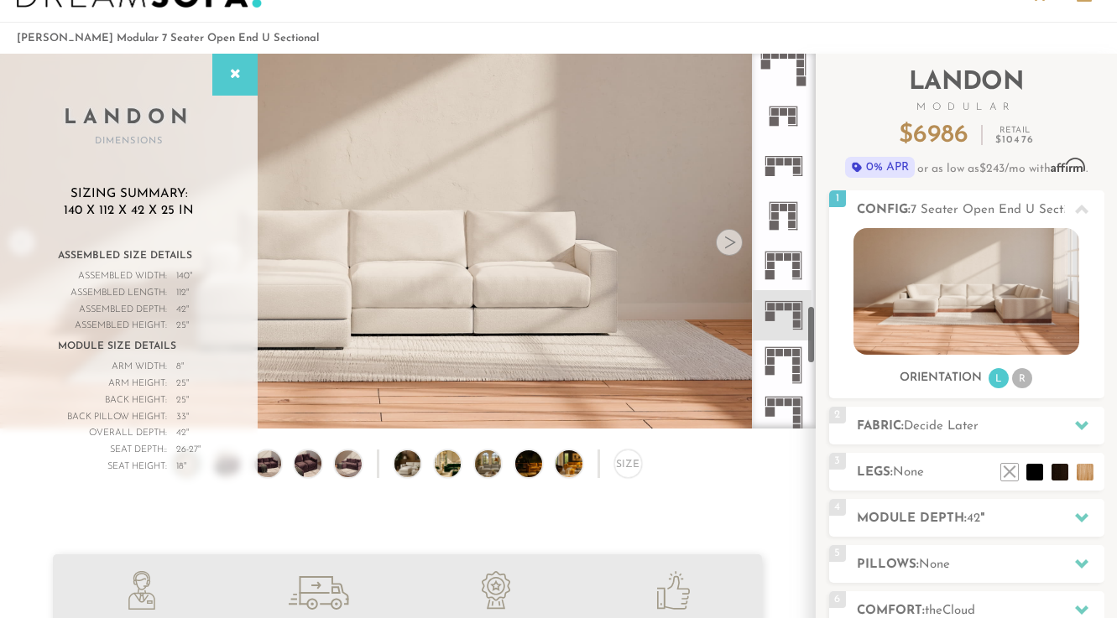
scroll to position [1609, 0]
click at [778, 362] on icon at bounding box center [784, 364] width 50 height 50
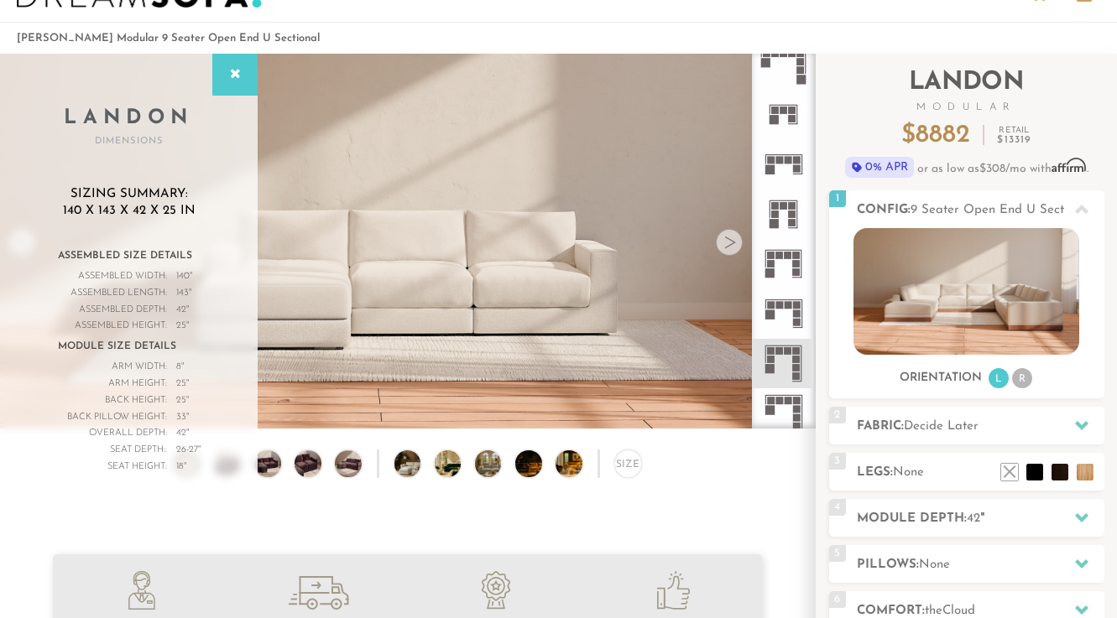
click at [778, 395] on rect at bounding box center [783, 395] width 37 height 1
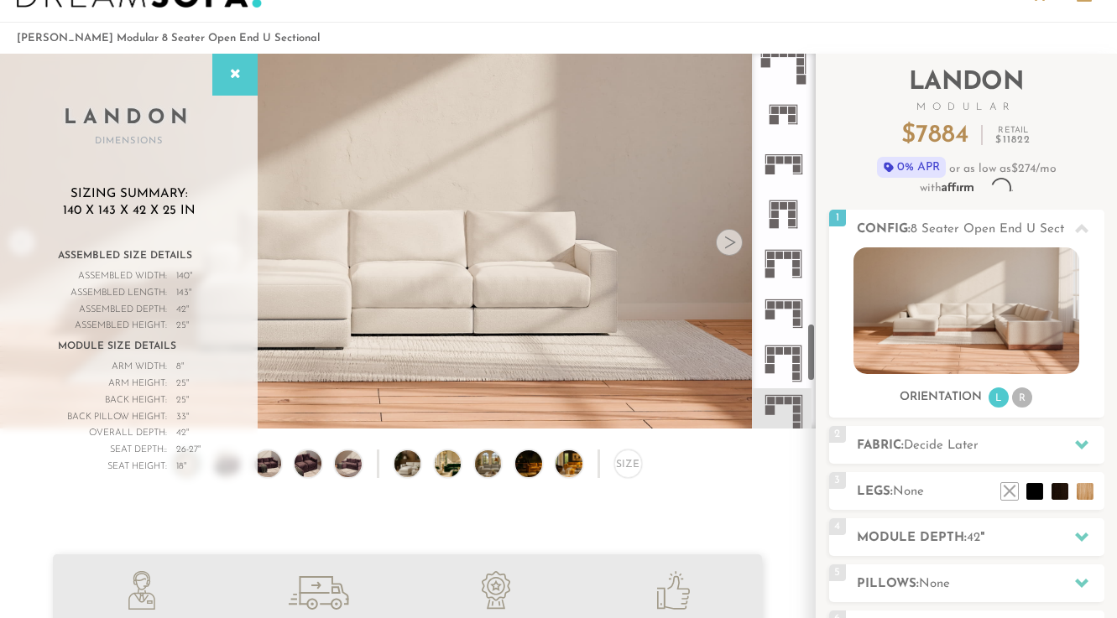
scroll to position [1721, 0]
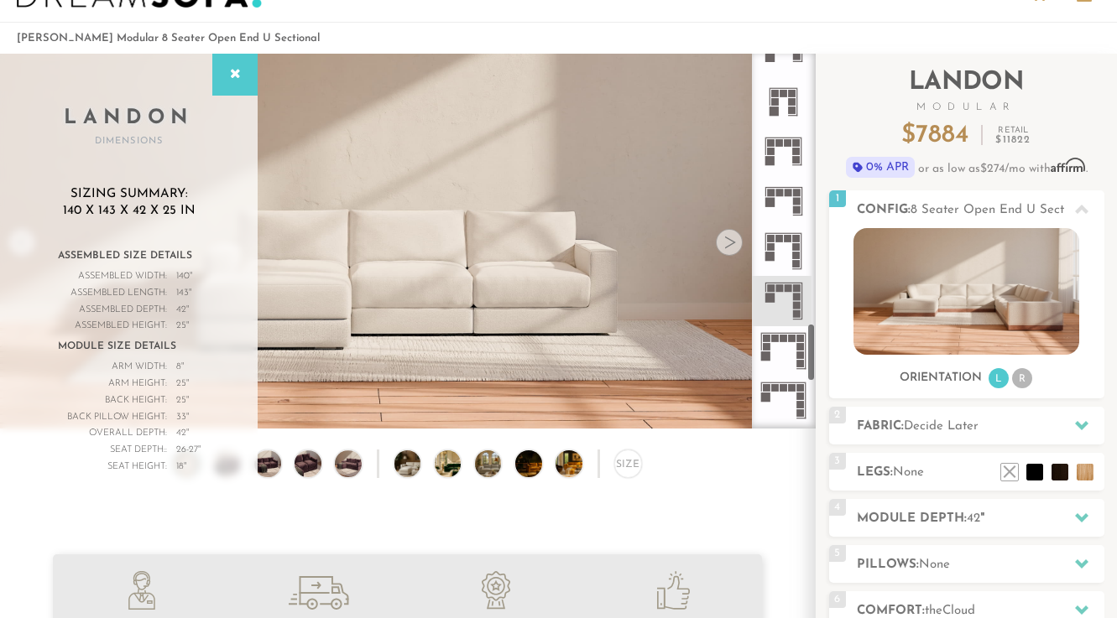
click at [777, 345] on icon at bounding box center [784, 351] width 50 height 50
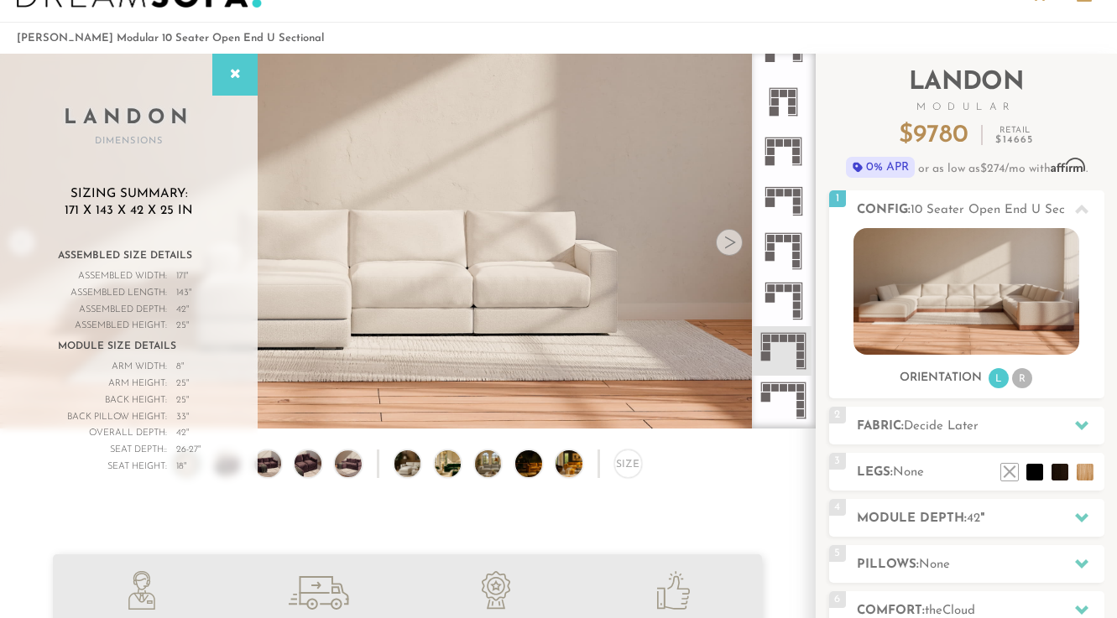
click at [777, 392] on rect at bounding box center [775, 388] width 8 height 8
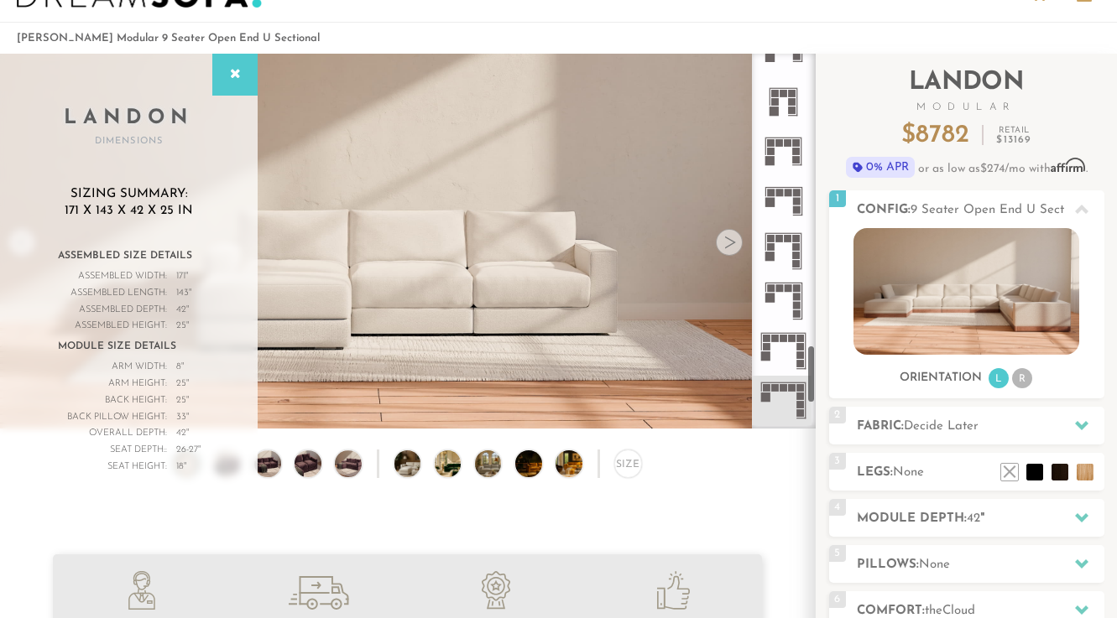
click at [778, 425] on icon at bounding box center [784, 450] width 50 height 50
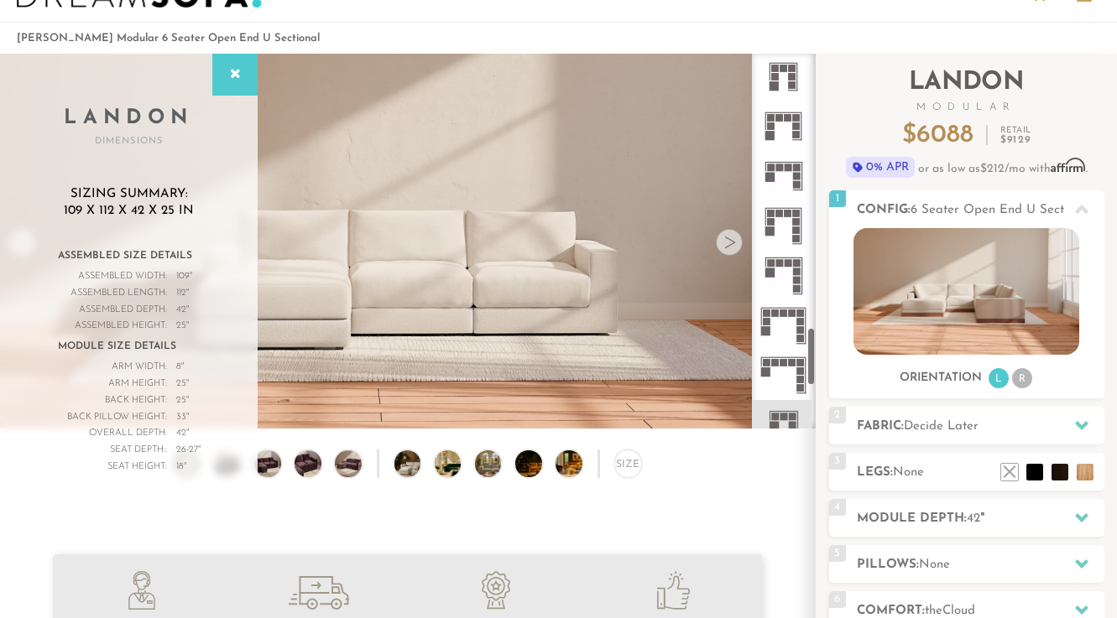
scroll to position [1746, 0]
click at [791, 175] on icon at bounding box center [784, 177] width 50 height 50
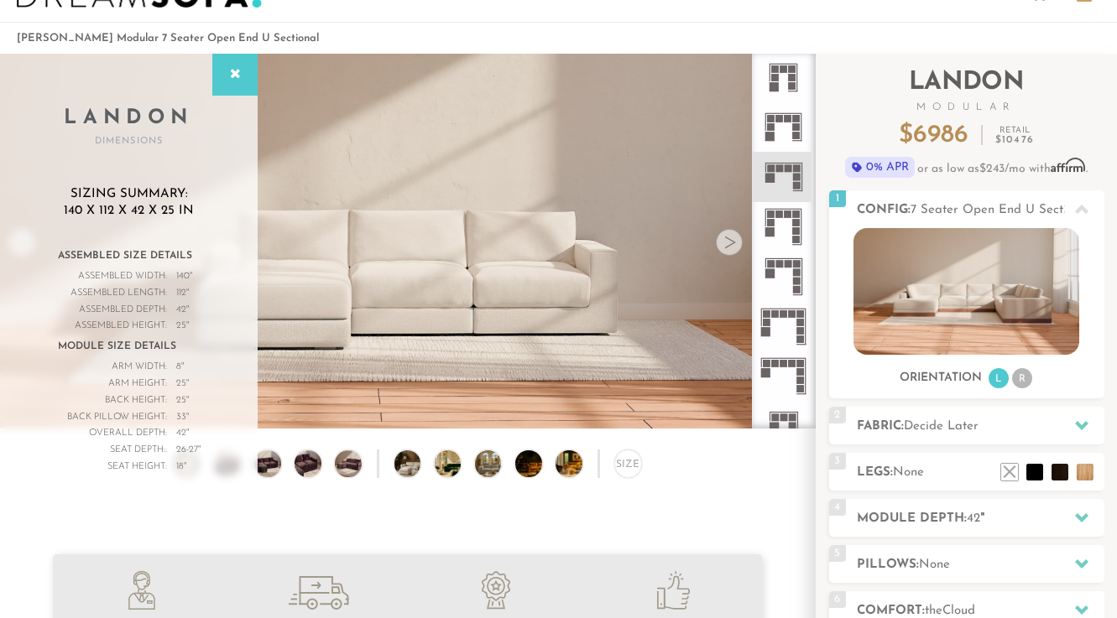
click at [780, 128] on icon at bounding box center [784, 127] width 50 height 50
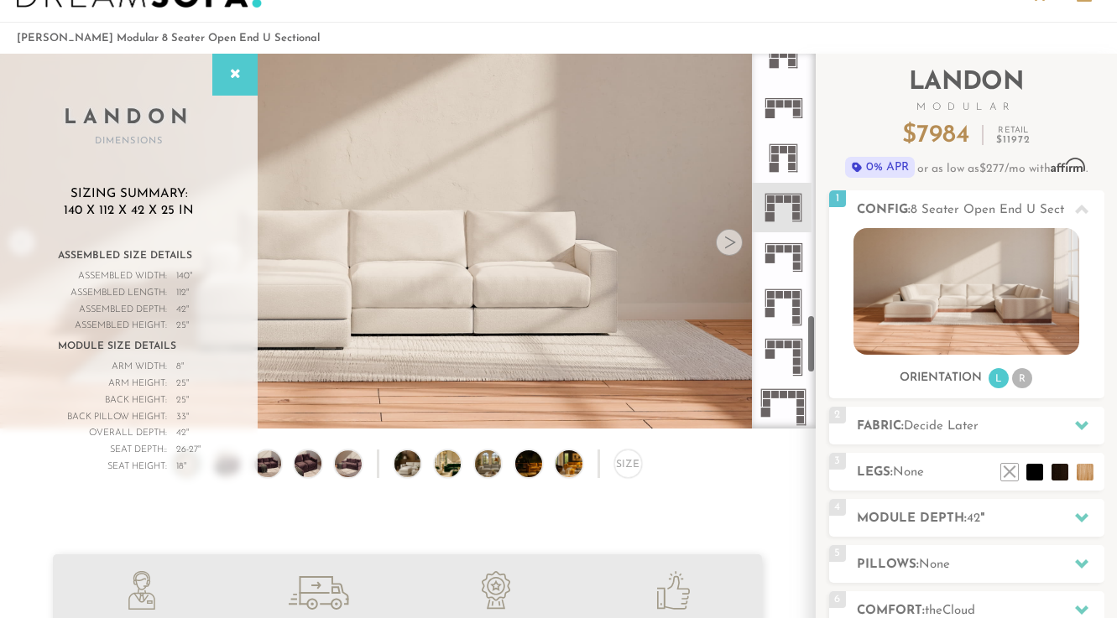
click at [777, 97] on icon at bounding box center [784, 108] width 50 height 50
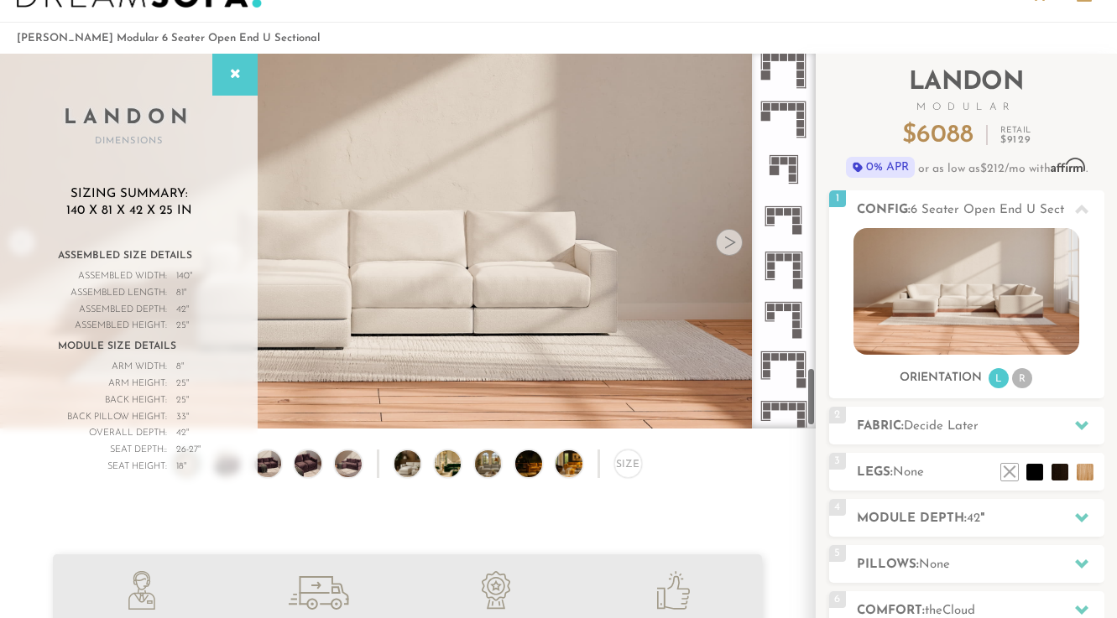
scroll to position [2017, 0]
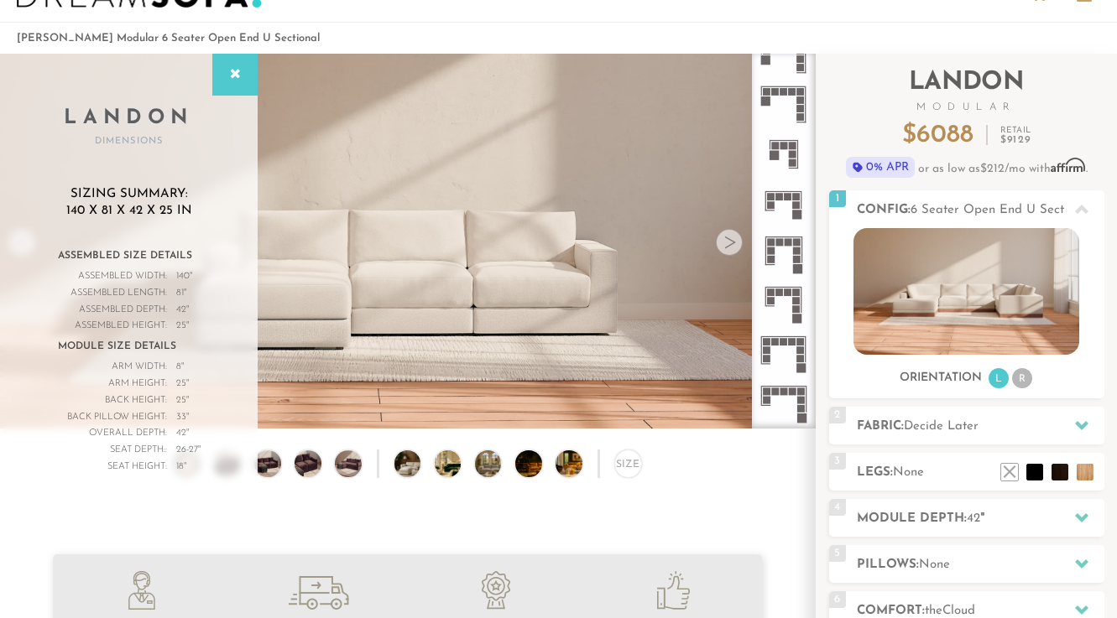
click at [775, 194] on icon at bounding box center [784, 205] width 50 height 50
click at [775, 156] on rect at bounding box center [774, 155] width 9 height 9
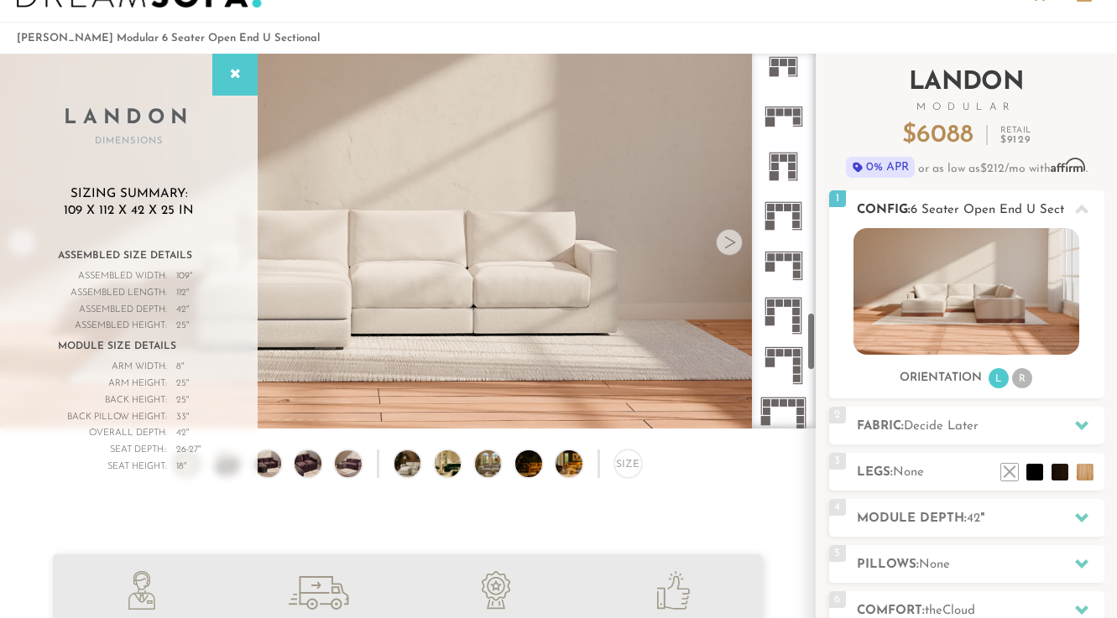
scroll to position [1647, 0]
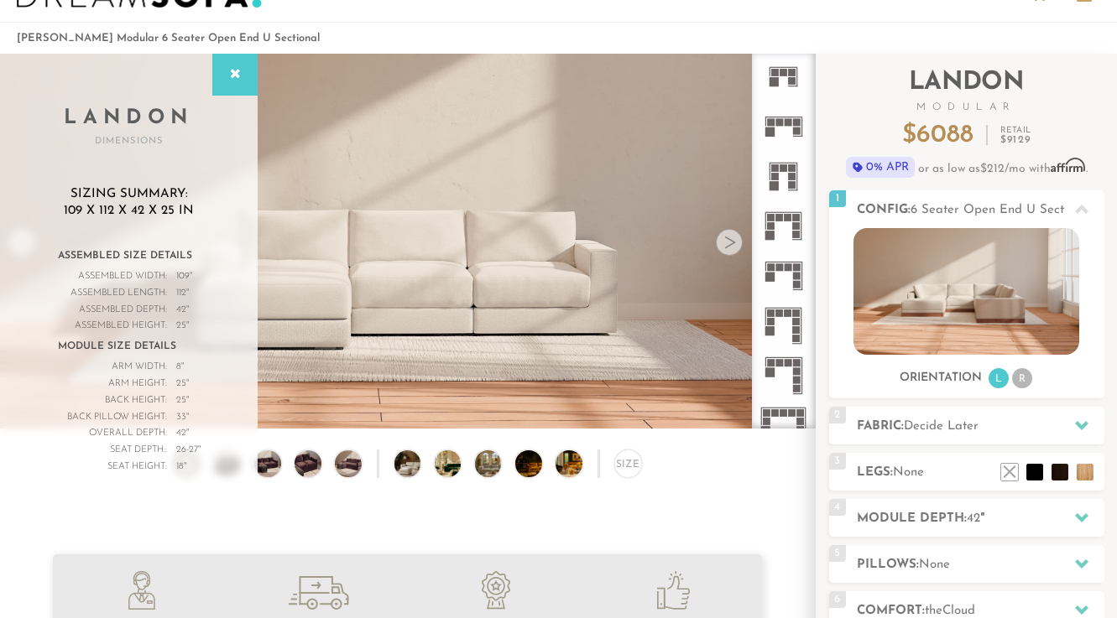
click at [780, 185] on icon at bounding box center [784, 177] width 50 height 50
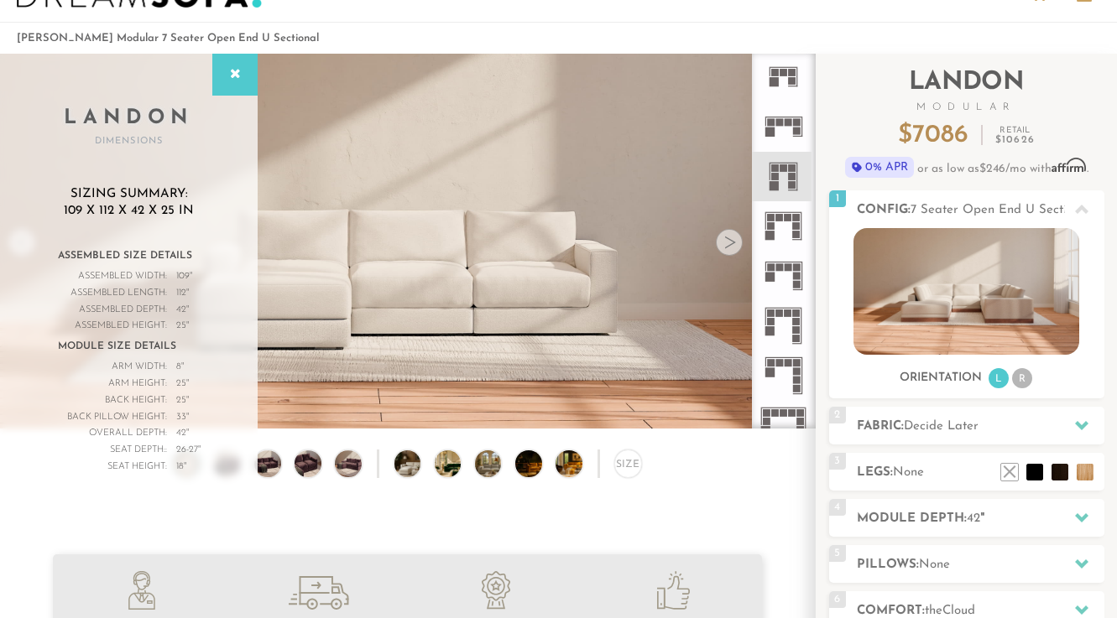
click at [777, 132] on icon at bounding box center [784, 127] width 50 height 50
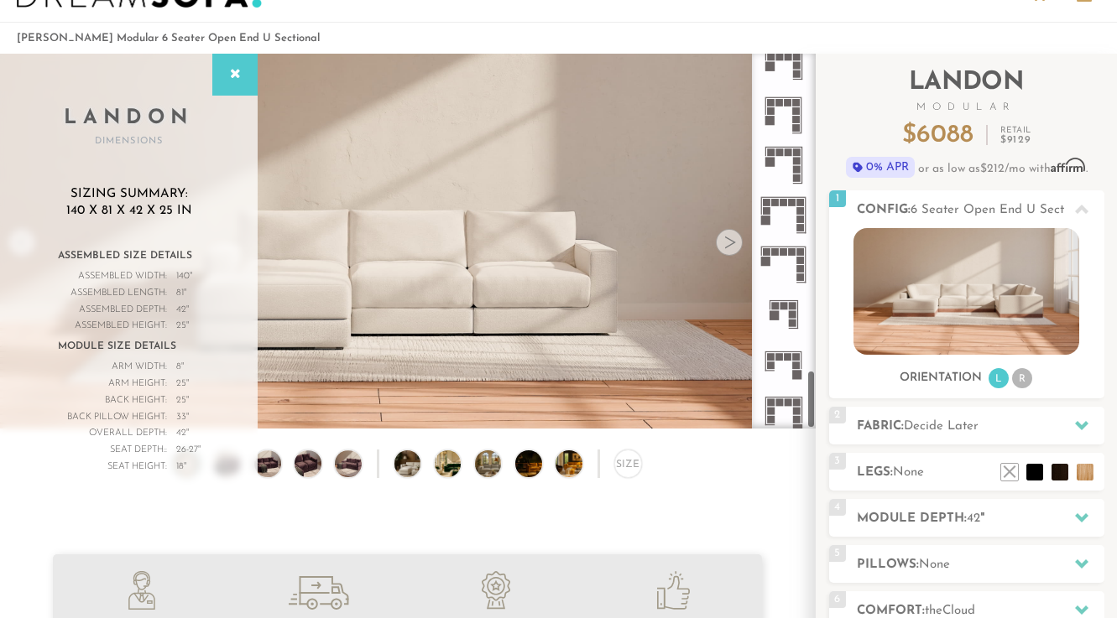
scroll to position [2017, 0]
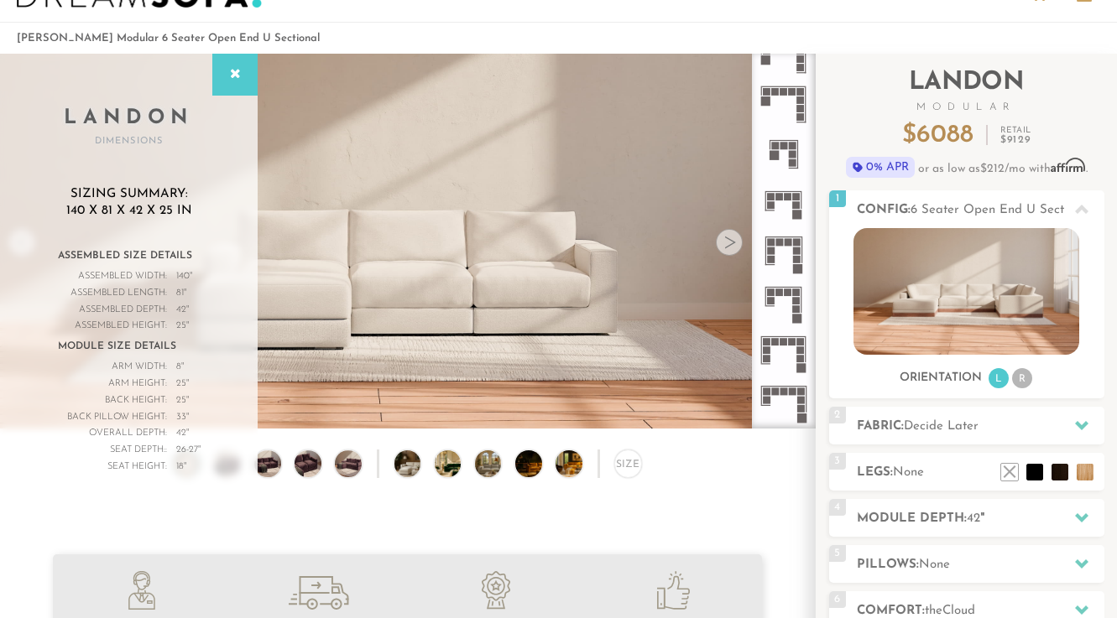
click at [778, 201] on icon at bounding box center [784, 205] width 50 height 50
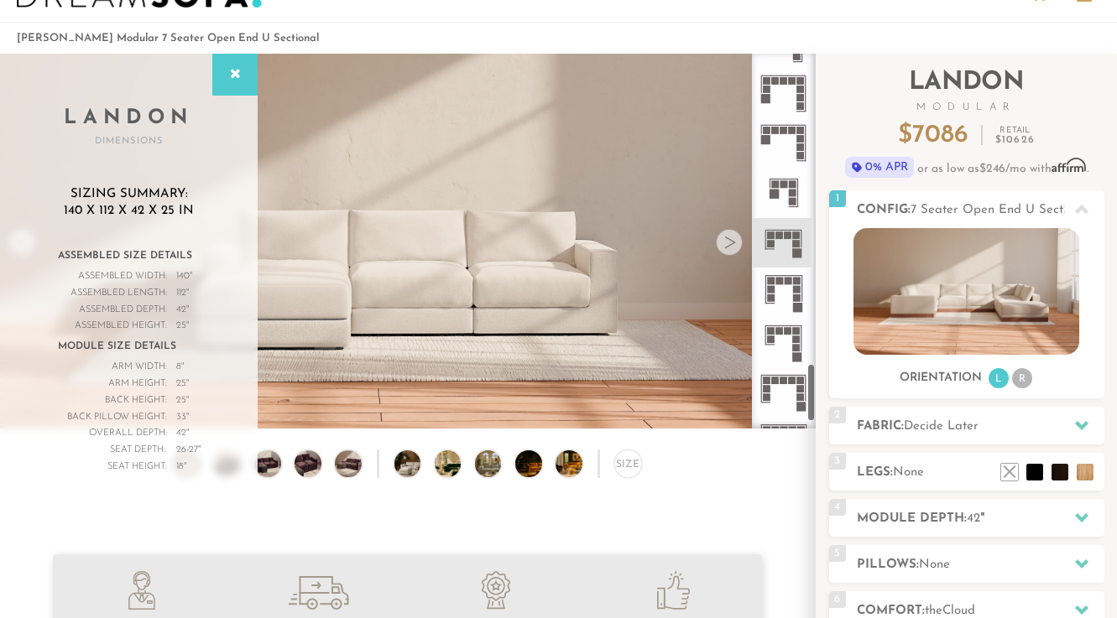
scroll to position [1977, 0]
click at [777, 198] on rect at bounding box center [774, 195] width 9 height 9
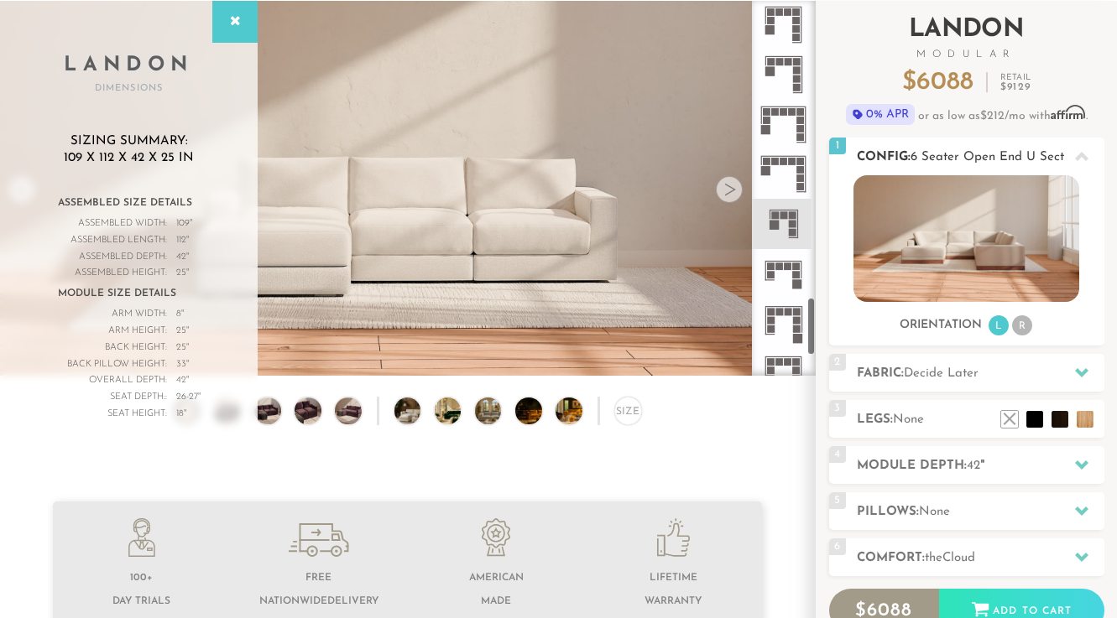
scroll to position [1889, 0]
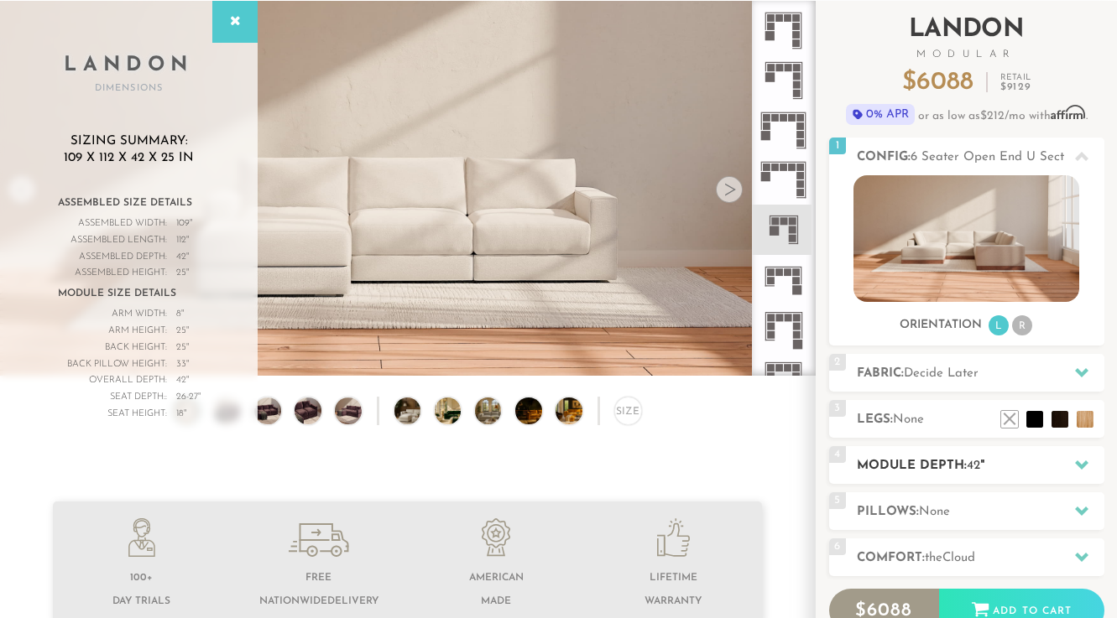
click at [947, 460] on h2 "Module Depth: 42 "" at bounding box center [981, 466] width 248 height 19
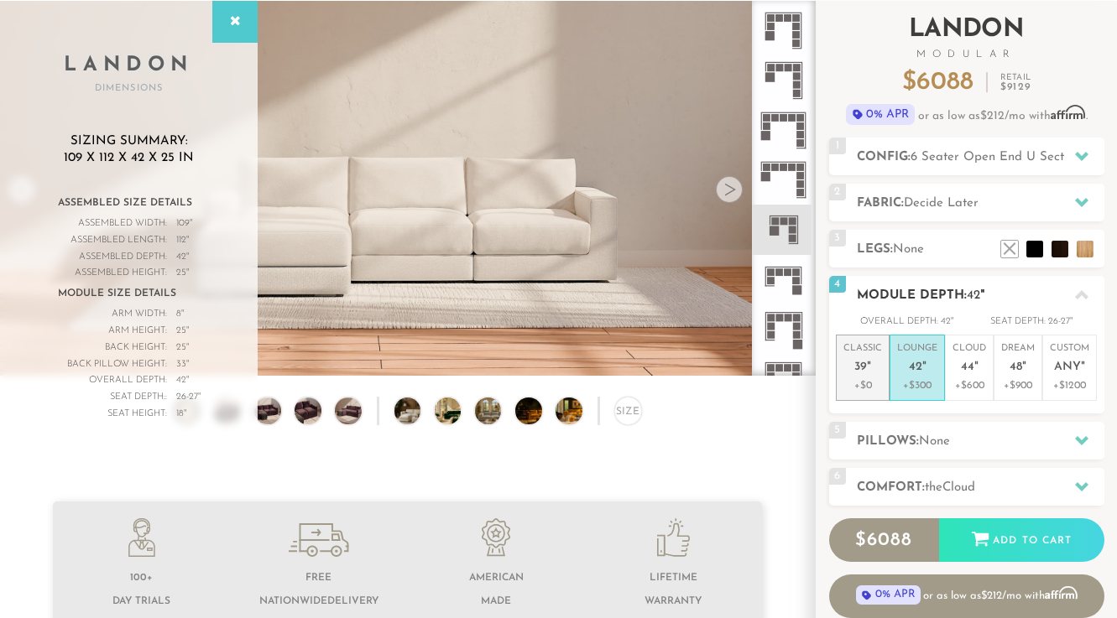
click at [861, 369] on span "39" at bounding box center [860, 368] width 13 height 14
click at [910, 369] on span "42" at bounding box center [915, 368] width 13 height 14
click at [945, 156] on span "6 Seater Open End U Sectional" at bounding box center [1001, 157] width 181 height 13
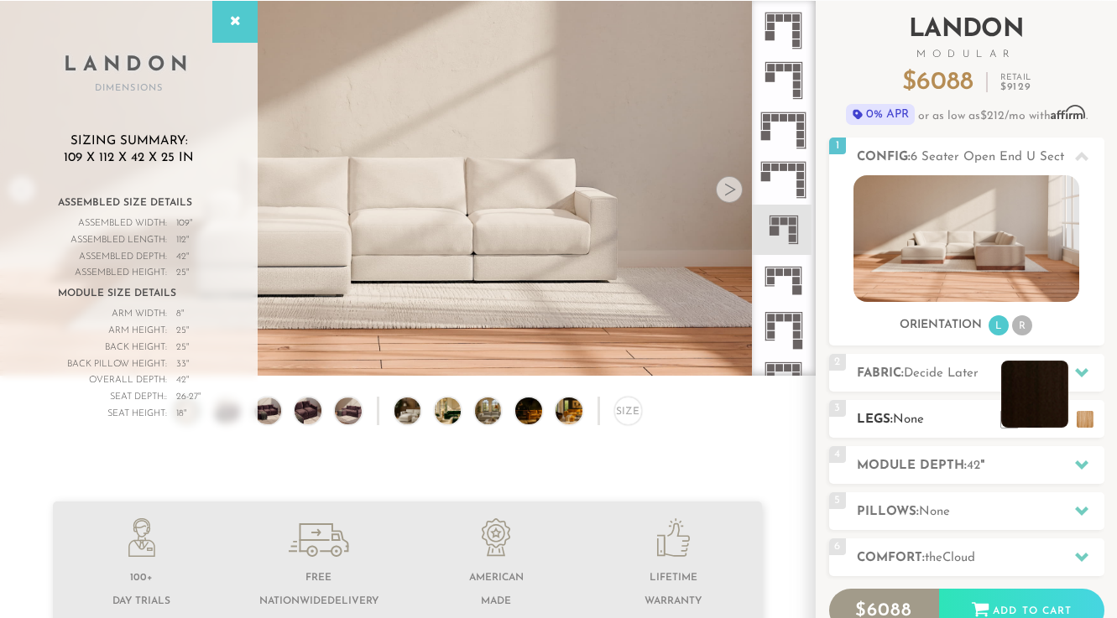
click at [1059, 415] on li at bounding box center [1034, 394] width 67 height 67
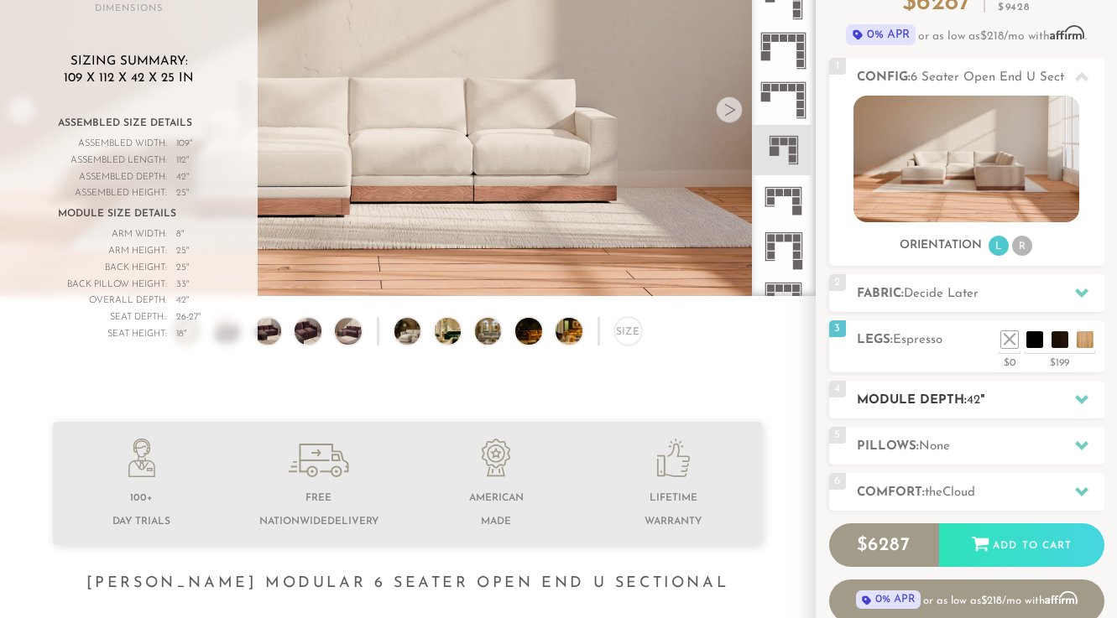
scroll to position [194, 0]
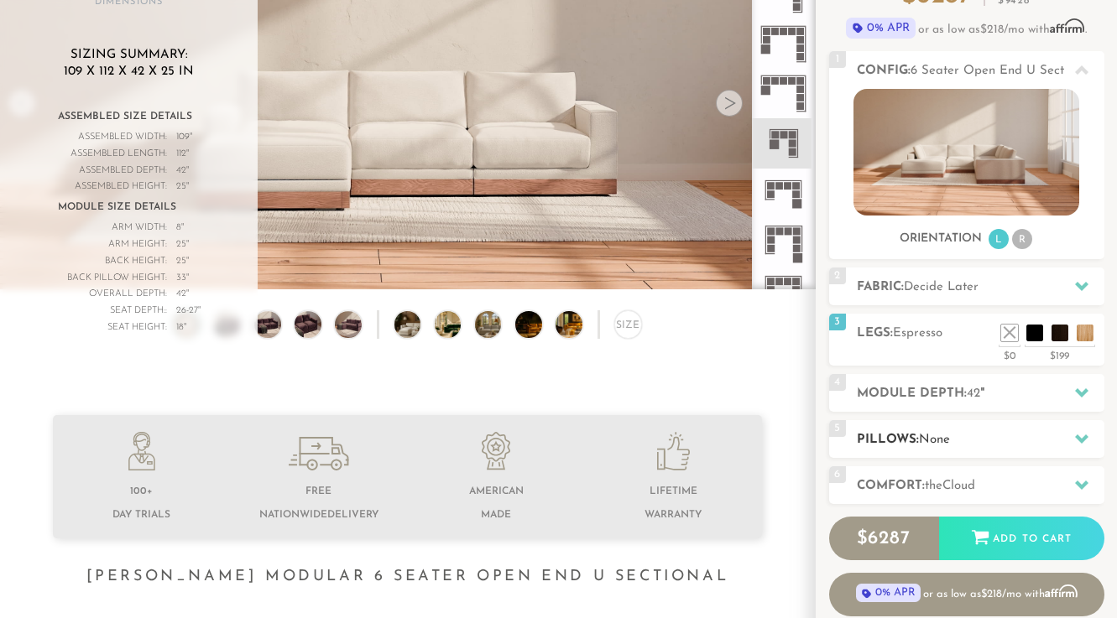
click at [923, 438] on span "None" at bounding box center [934, 440] width 31 height 13
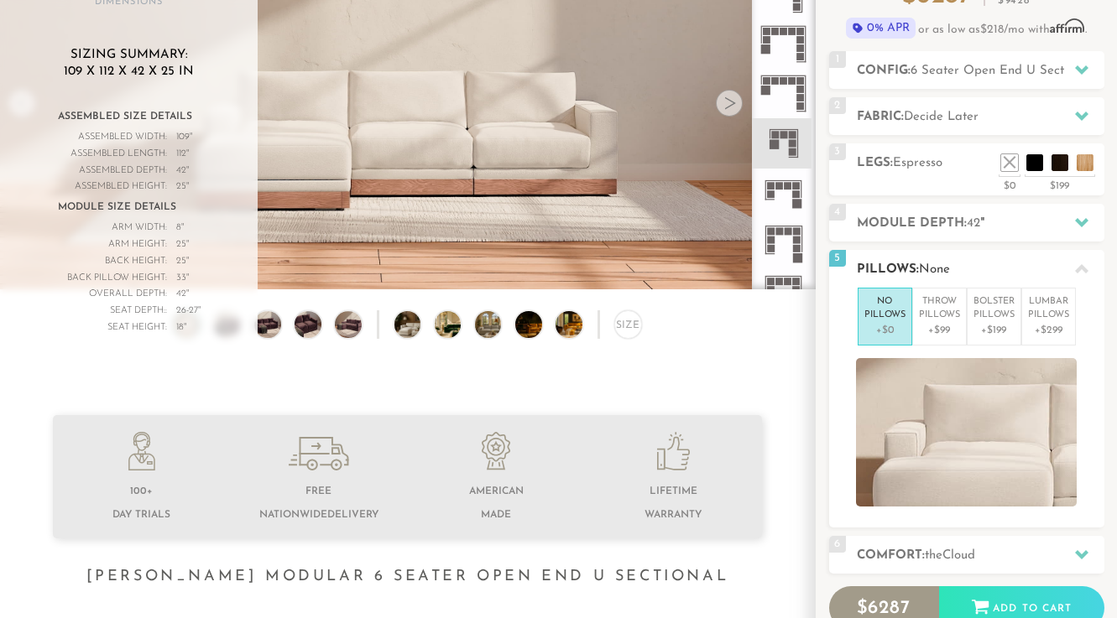
scroll to position [195, 0]
click at [957, 116] on span "Decide Later" at bounding box center [941, 116] width 75 height 13
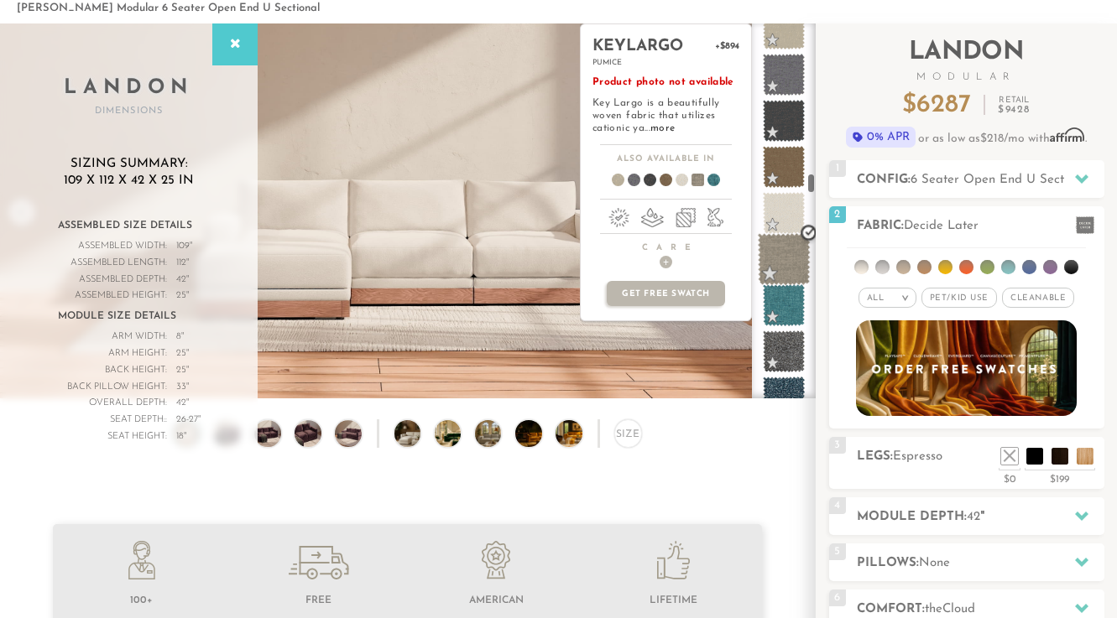
scroll to position [4131, 0]
click at [781, 264] on span at bounding box center [784, 260] width 53 height 53
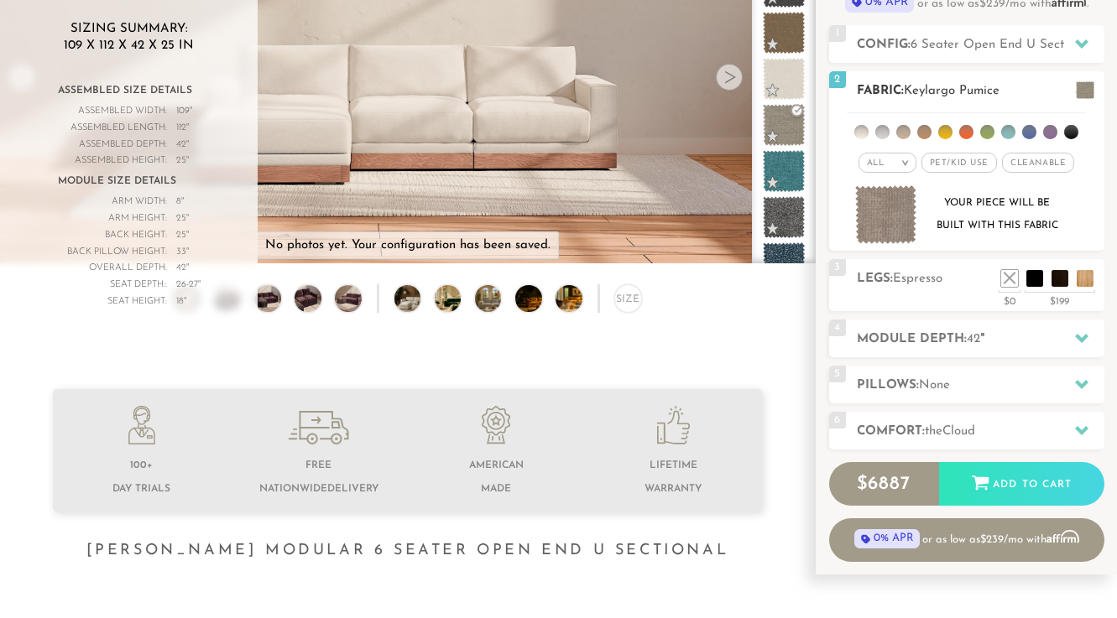
scroll to position [224, 0]
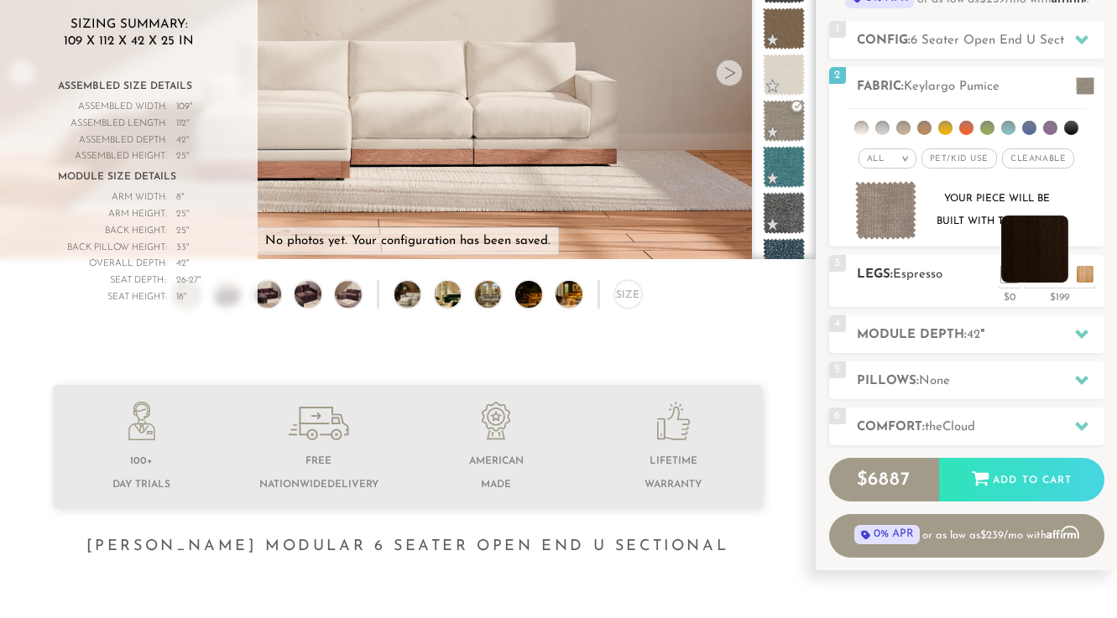
click at [1057, 274] on li at bounding box center [1034, 249] width 67 height 67
click at [971, 389] on h2 "Pillows: None" at bounding box center [981, 381] width 248 height 19
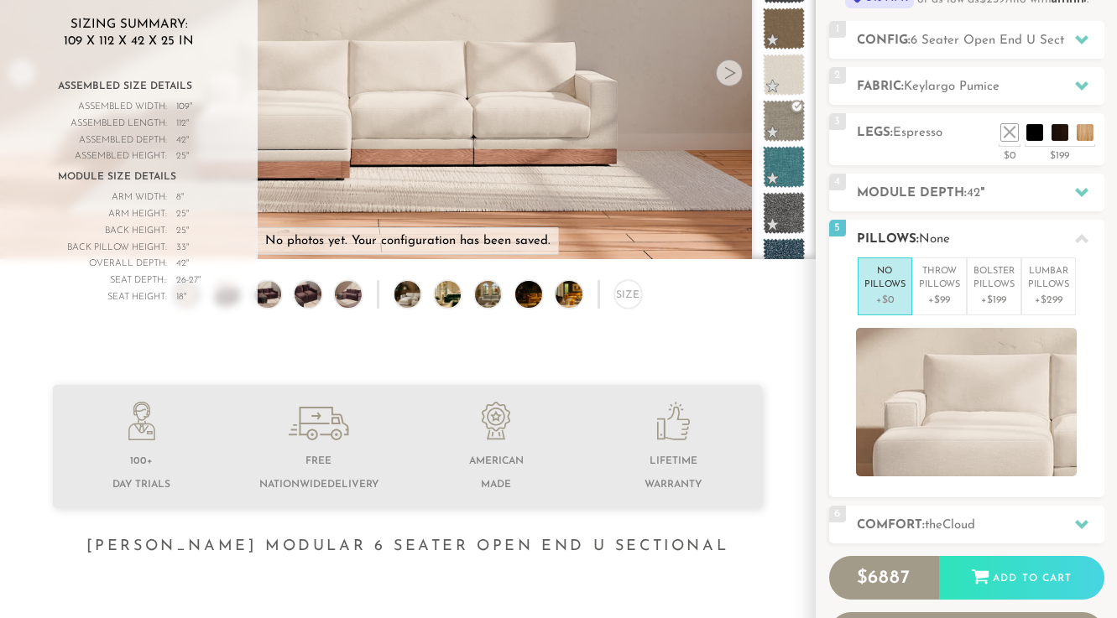
scroll to position [412, 0]
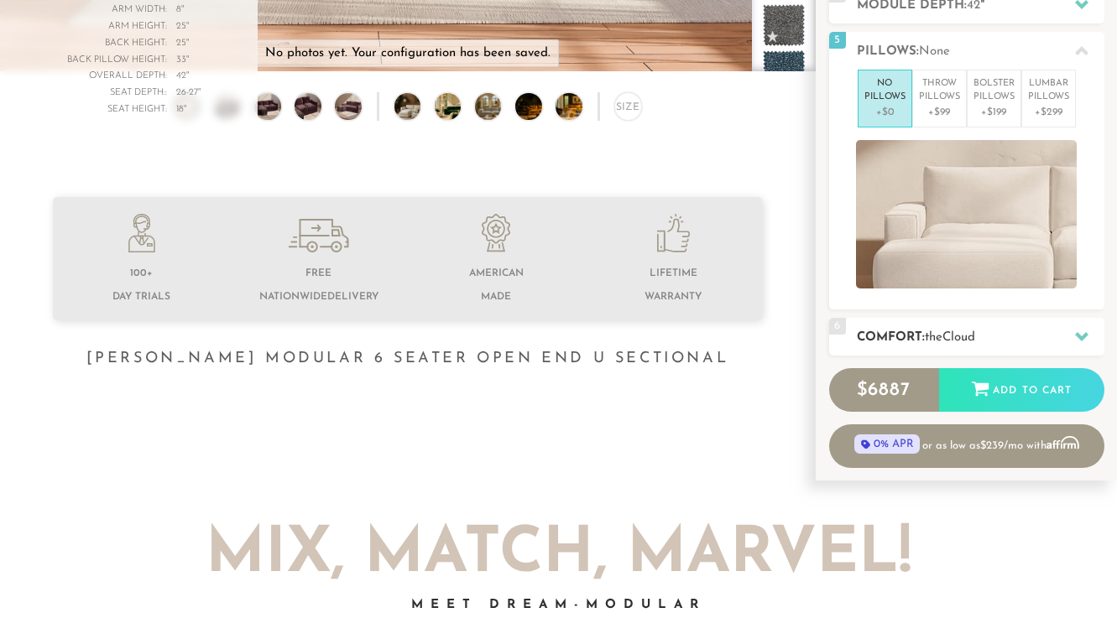
click at [971, 341] on span "Cloud" at bounding box center [958, 337] width 33 height 13
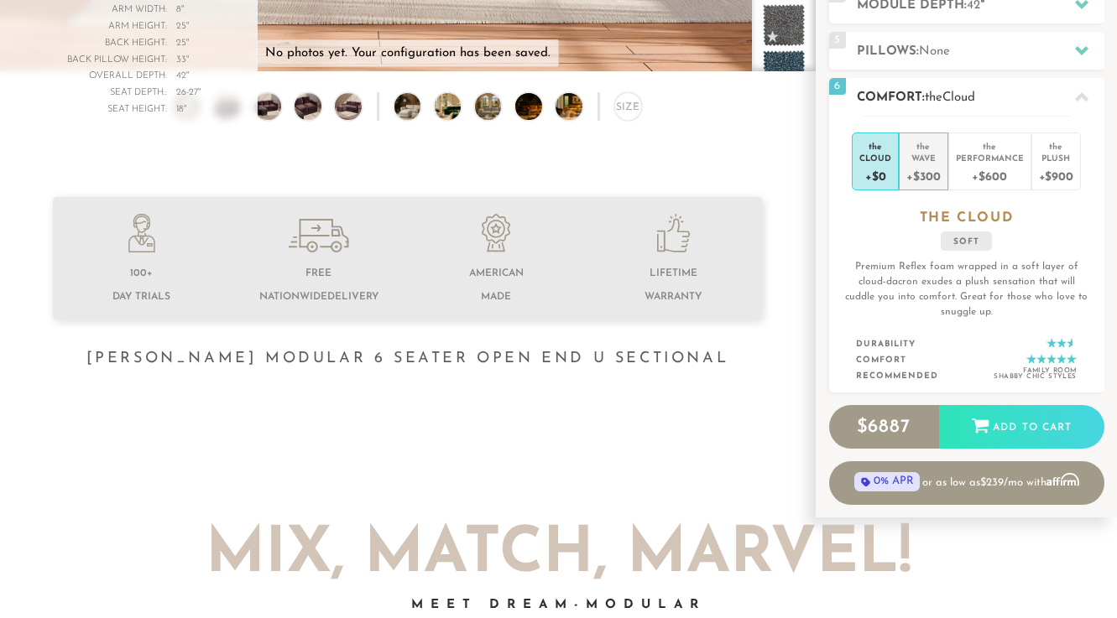
click at [926, 155] on div "Wave" at bounding box center [923, 158] width 34 height 12
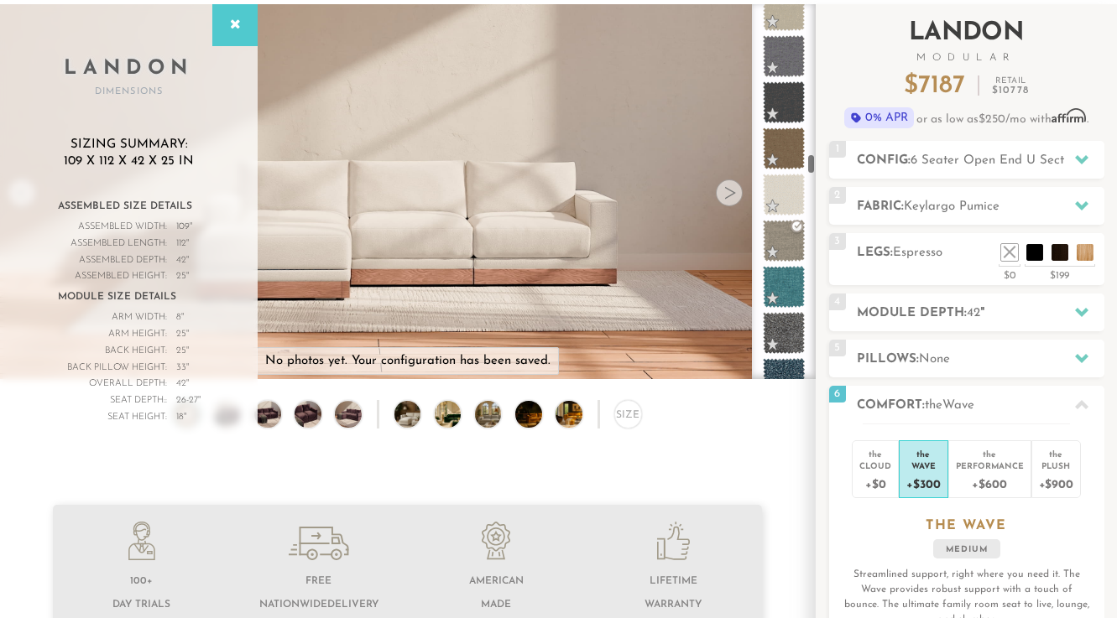
scroll to position [463, 0]
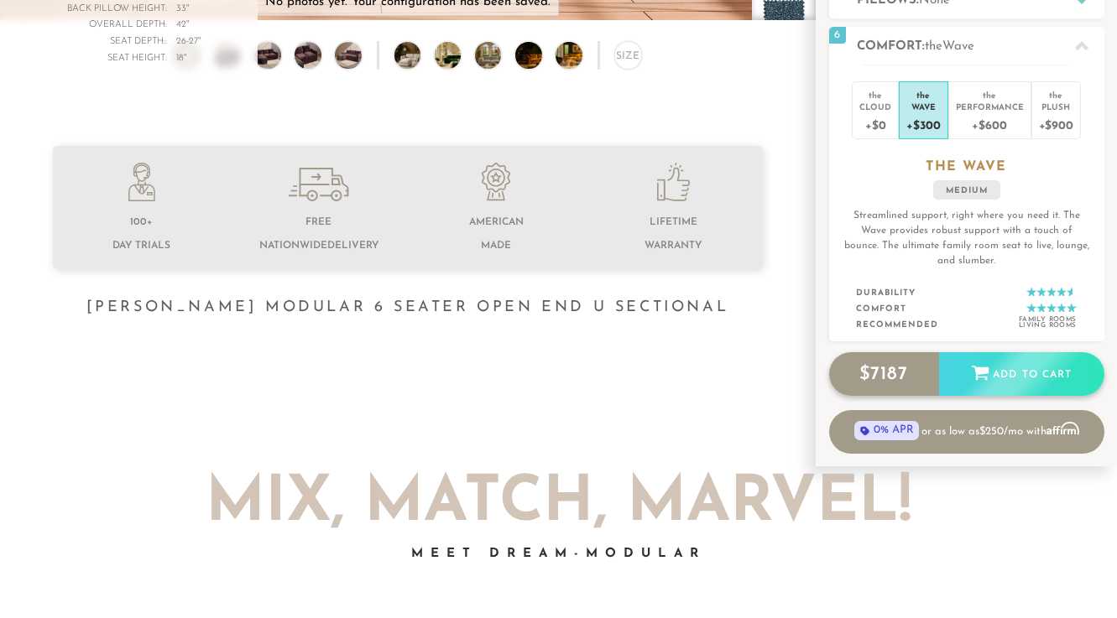
click at [999, 371] on div "Add to Cart" at bounding box center [1021, 374] width 165 height 45
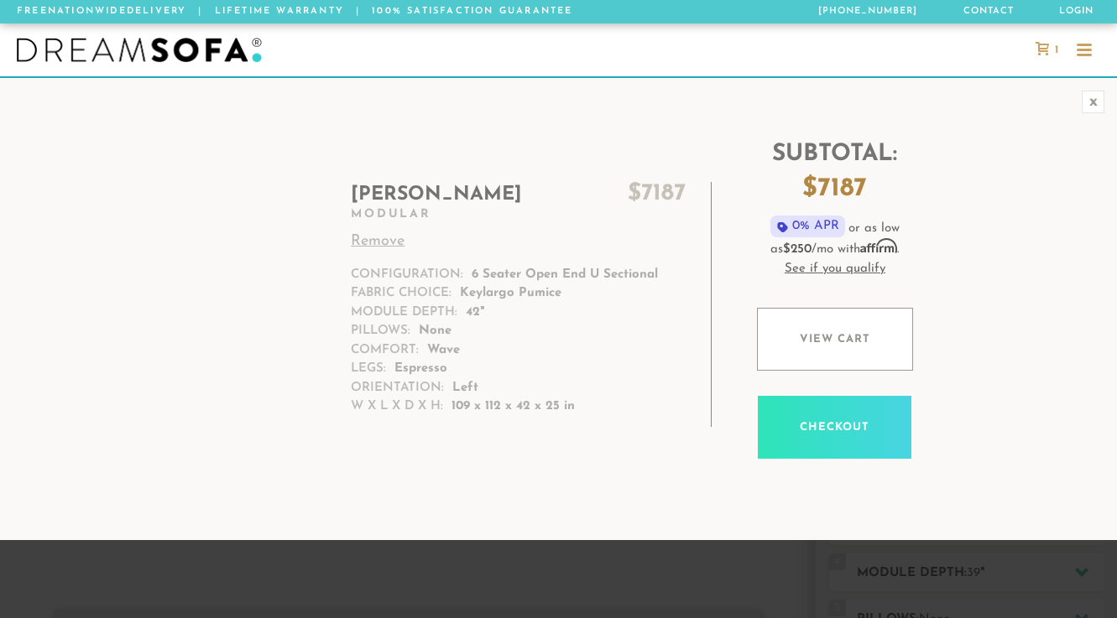
click at [0, 618] on div at bounding box center [0, 618] width 0 height 0
click at [497, 59] on div at bounding box center [558, 49] width 1117 height 53
